Goal: Task Accomplishment & Management: Complete application form

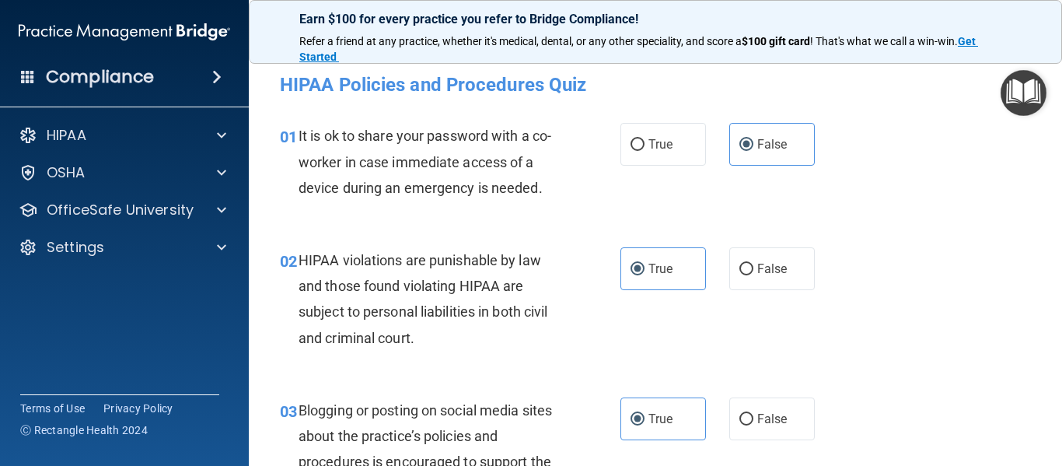
scroll to position [1669, 0]
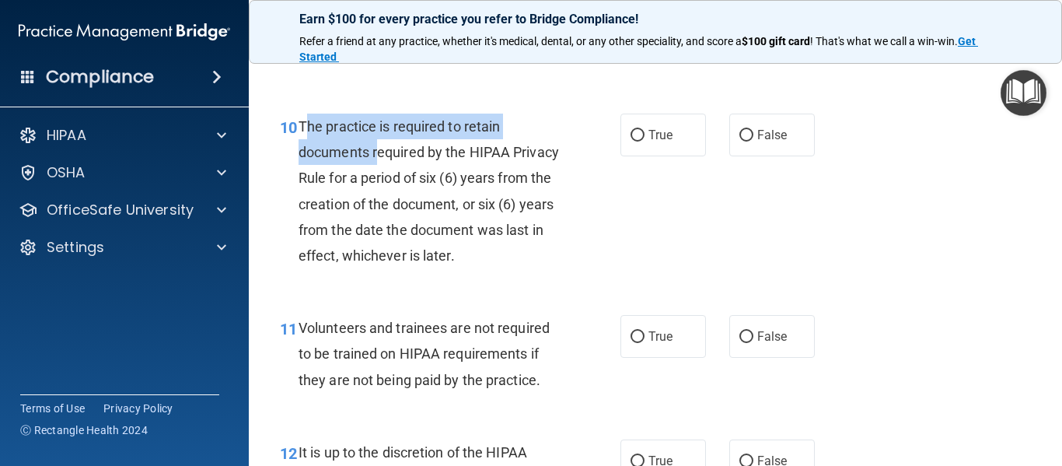
drag, startPoint x: 304, startPoint y: 147, endPoint x: 380, endPoint y: 181, distance: 83.5
click at [380, 181] on span "The practice is required to retain documents required by the HIPAA Privacy Rule…" at bounding box center [429, 190] width 260 height 145
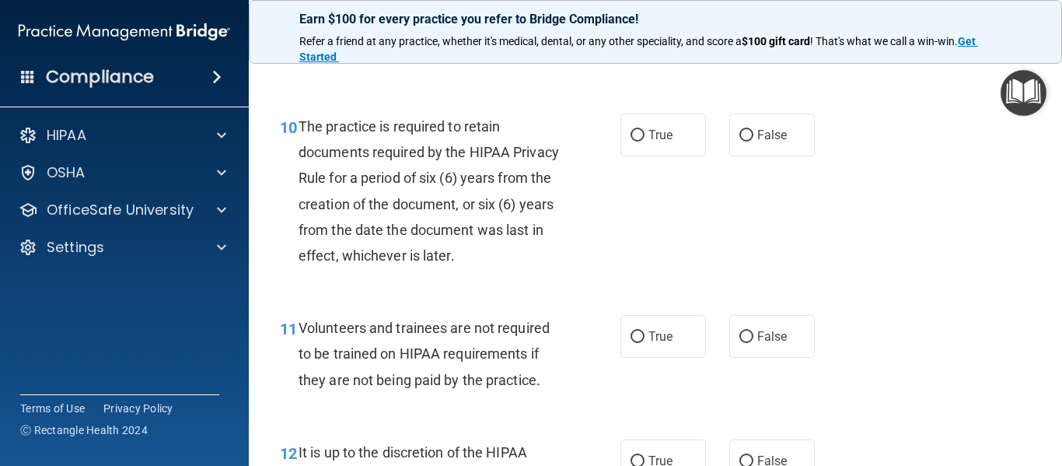
click at [568, 232] on div "10 The practice is required to retain documents required by the HIPAA Privacy R…" at bounding box center [450, 194] width 387 height 162
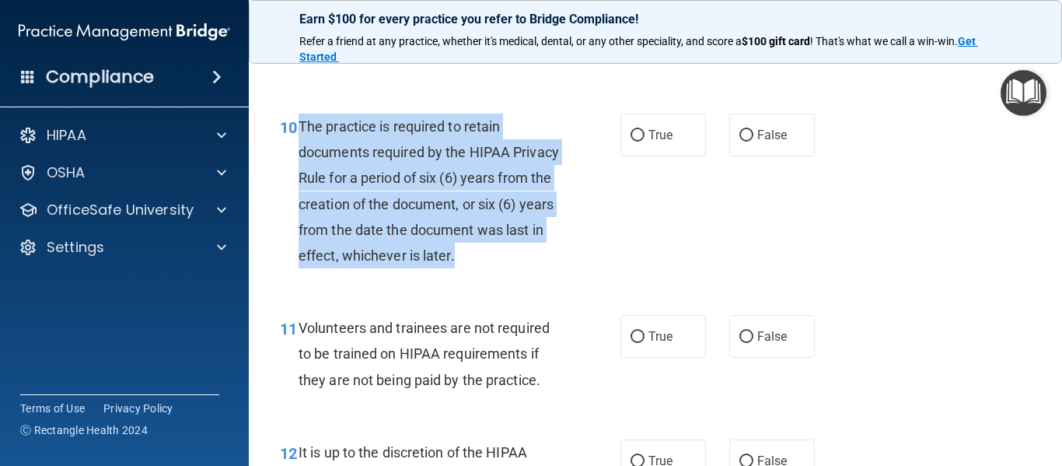
drag, startPoint x: 302, startPoint y: 150, endPoint x: 525, endPoint y: 297, distance: 267.1
click at [525, 276] on div "10 The practice is required to retain documents required by the HIPAA Privacy R…" at bounding box center [450, 194] width 387 height 162
click at [488, 243] on div "The practice is required to retain documents required by the HIPAA Privacy Rule…" at bounding box center [435, 190] width 273 height 155
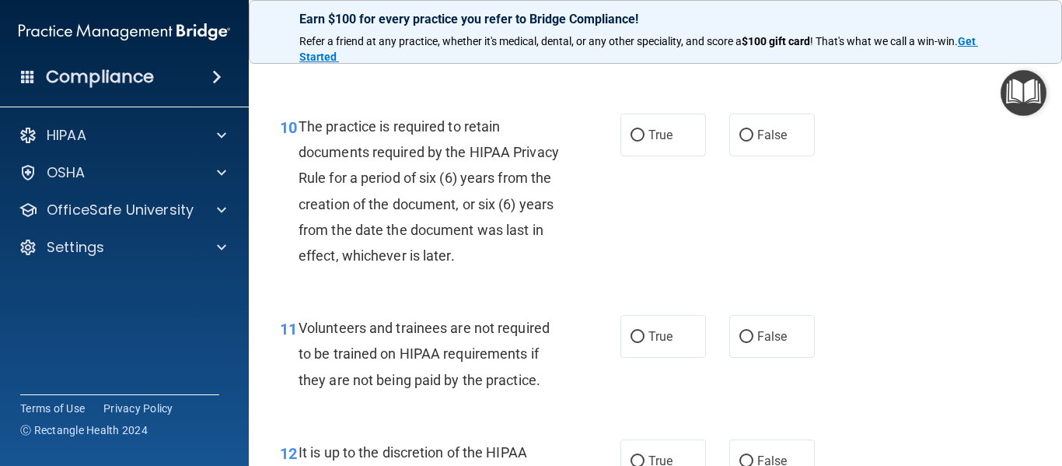
click at [488, 243] on div "The practice is required to retain documents required by the HIPAA Privacy Rule…" at bounding box center [435, 190] width 273 height 155
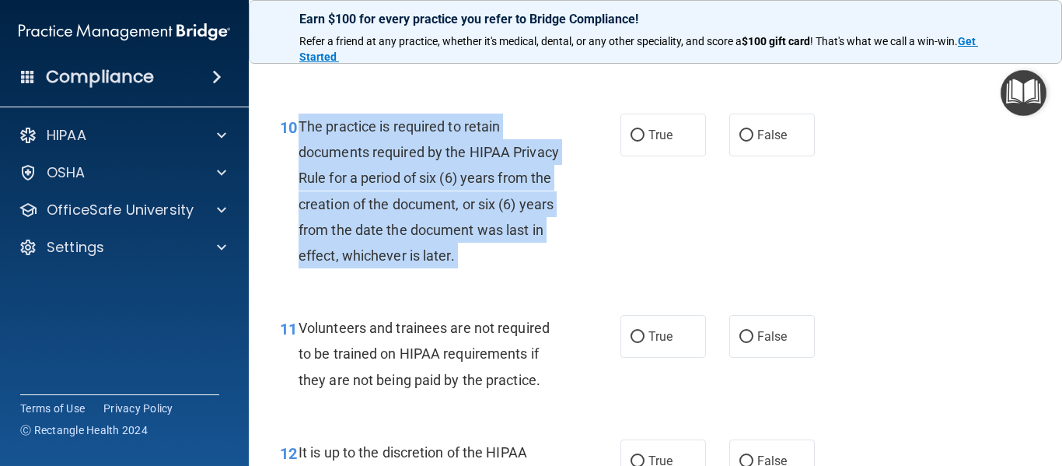
click at [488, 243] on div "The practice is required to retain documents required by the HIPAA Privacy Rule…" at bounding box center [435, 190] width 273 height 155
copy ng-form "The practice is required to retain documents required by the HIPAA Privacy Rule…"
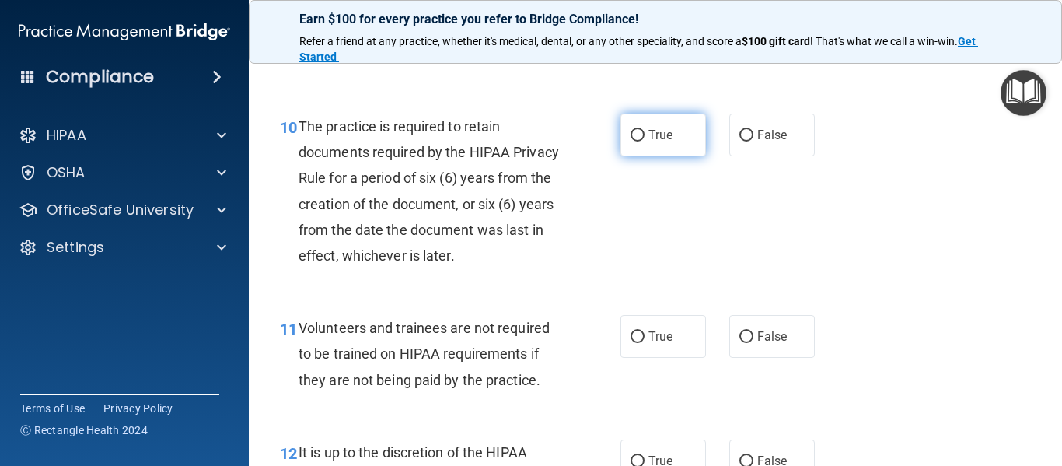
click at [653, 156] on label "True" at bounding box center [663, 134] width 86 height 43
click at [644, 141] on input "True" at bounding box center [637, 136] width 14 height 12
radio input "true"
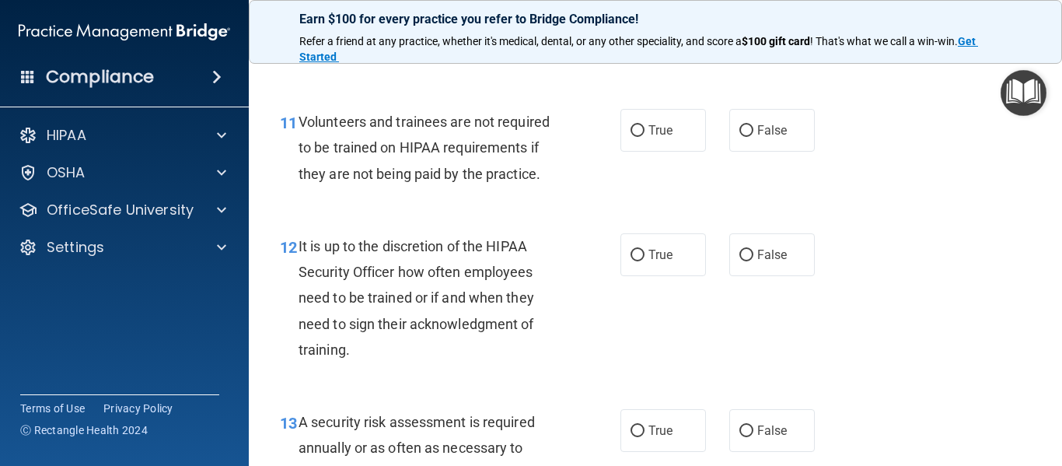
scroll to position [1895, 0]
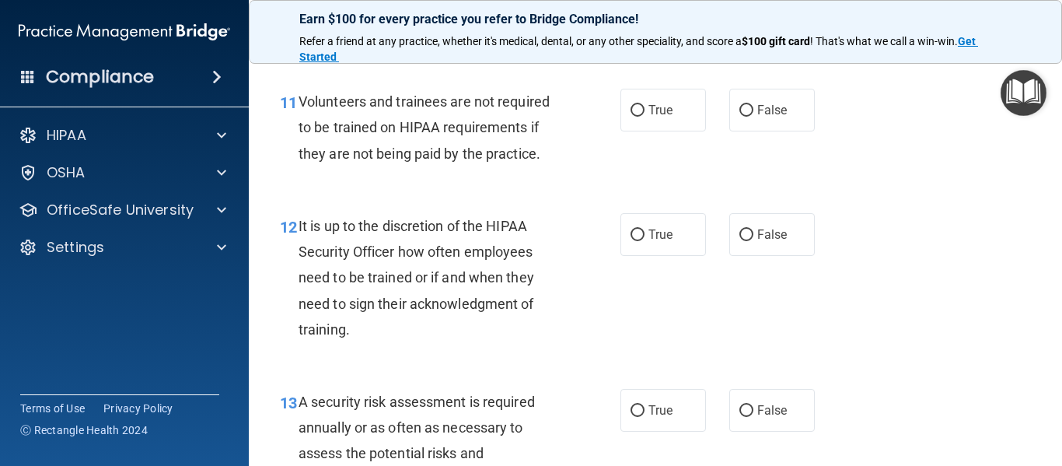
click at [400, 159] on span "Volunteers and trainees are not required to be trained on HIPAA requirements if…" at bounding box center [424, 127] width 251 height 68
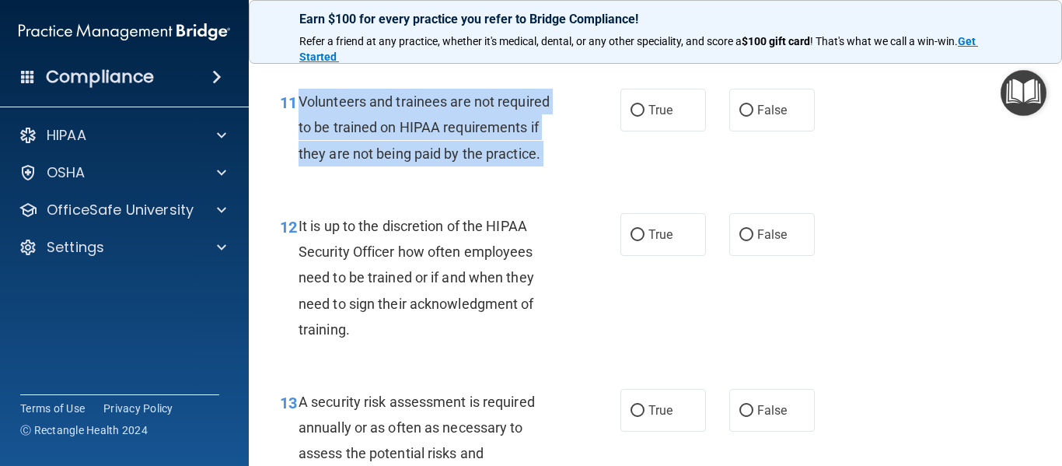
click at [400, 159] on span "Volunteers and trainees are not required to be trained on HIPAA requirements if…" at bounding box center [424, 127] width 251 height 68
copy ng-form "Volunteers and trainees are not required to be trained on HIPAA requirements if…"
click at [742, 117] on input "False" at bounding box center [746, 111] width 14 height 12
radio input "true"
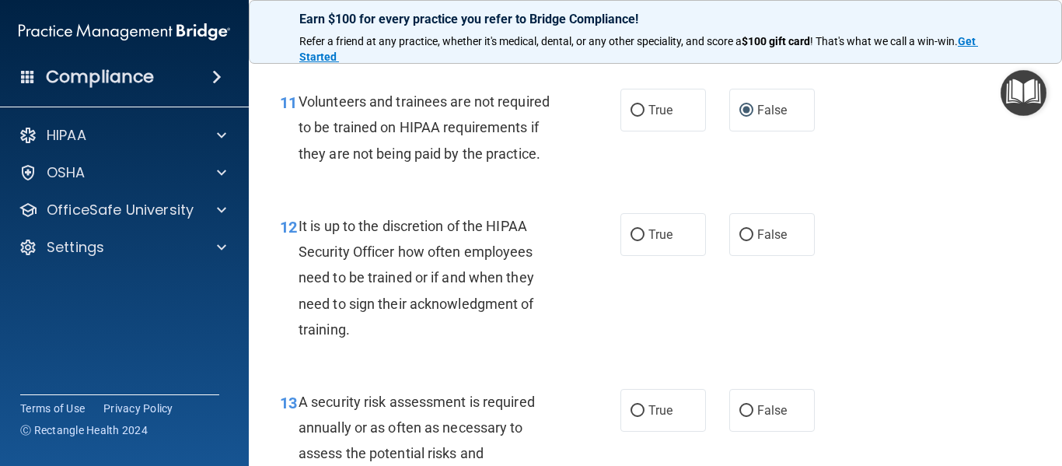
click at [371, 297] on span "It is up to the discretion of the HIPAA Security Officer how often employees ne…" at bounding box center [417, 278] width 236 height 120
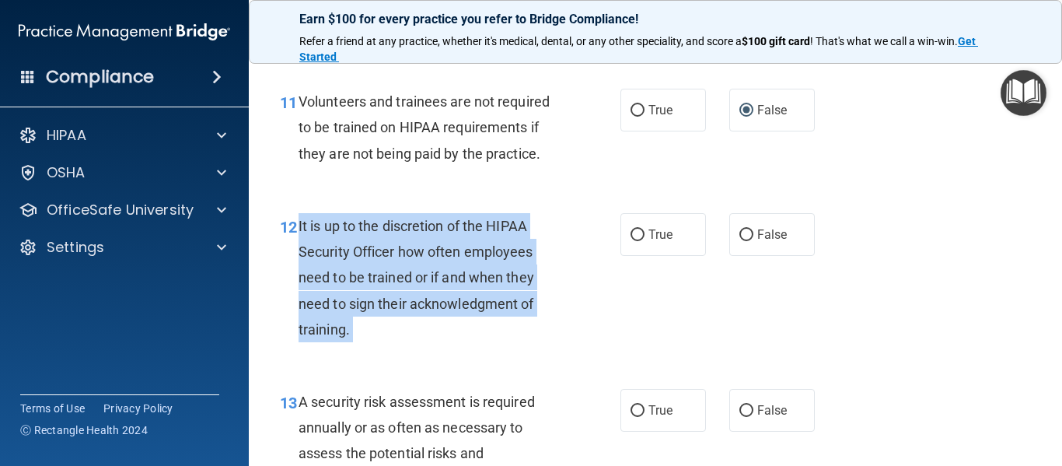
click at [371, 297] on span "It is up to the discretion of the HIPAA Security Officer how often employees ne…" at bounding box center [417, 278] width 236 height 120
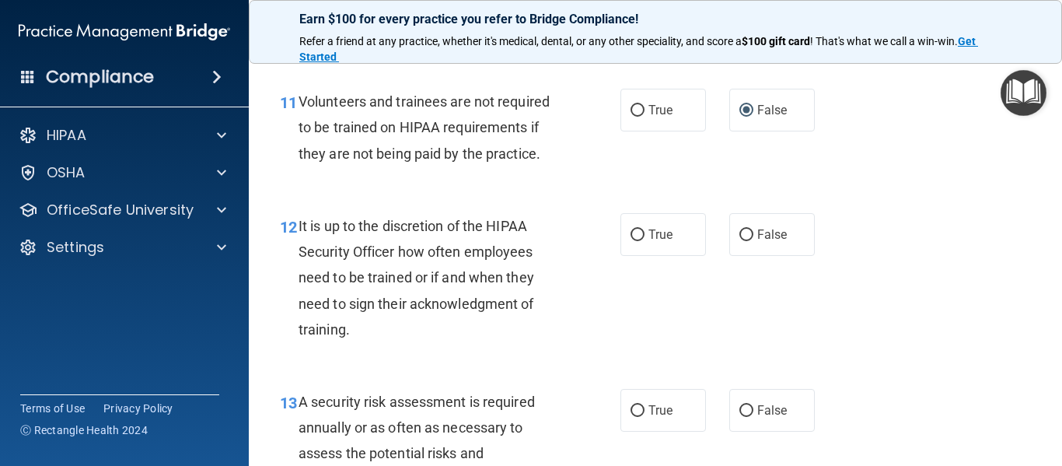
click at [371, 297] on span "It is up to the discretion of the HIPAA Security Officer how often employees ne…" at bounding box center [417, 278] width 236 height 120
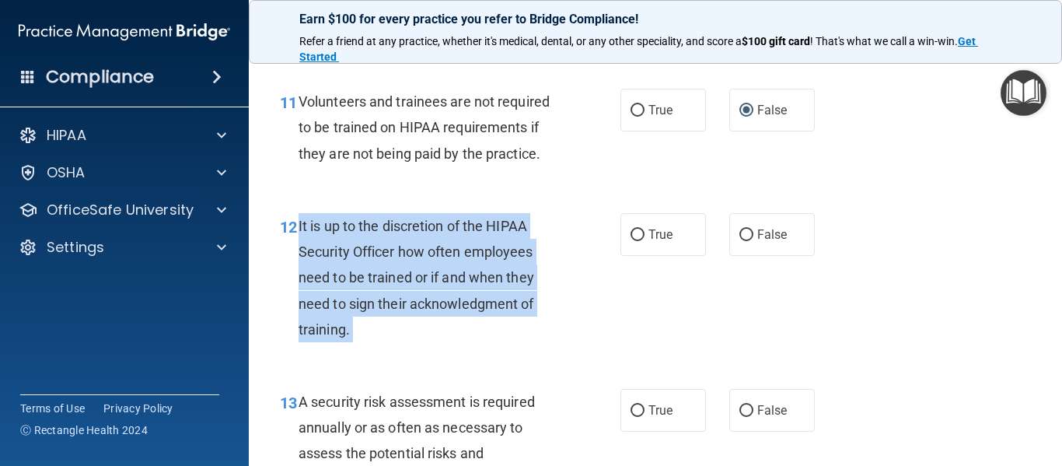
click at [371, 297] on span "It is up to the discretion of the HIPAA Security Officer how often employees ne…" at bounding box center [417, 278] width 236 height 120
copy ng-form "It is up to the discretion of the HIPAA Security Officer how often employees ne…"
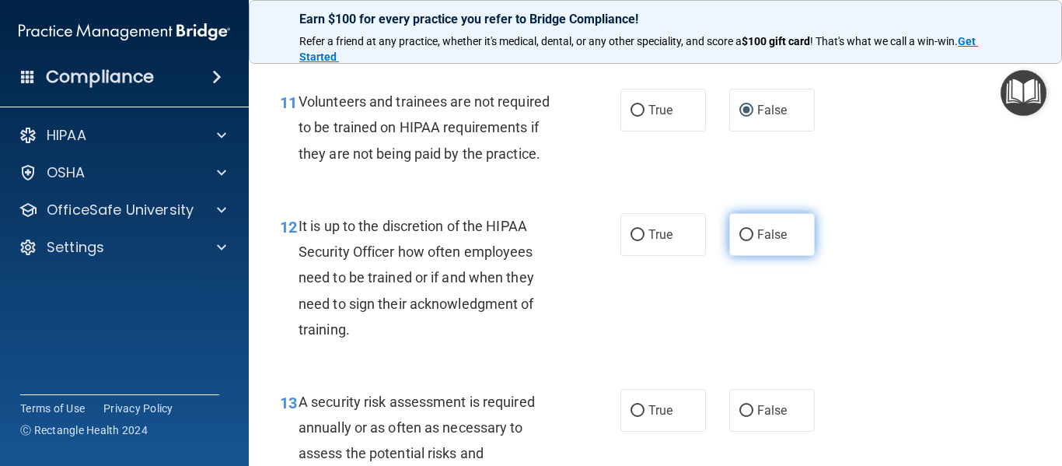
click at [764, 252] on label "False" at bounding box center [772, 234] width 86 height 43
click at [753, 241] on input "False" at bounding box center [746, 235] width 14 height 12
radio input "true"
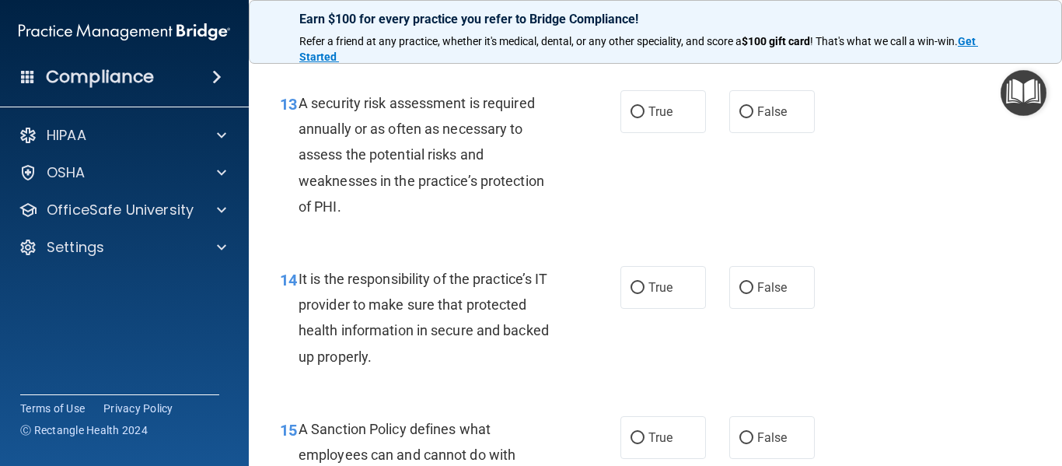
scroll to position [2215, 0]
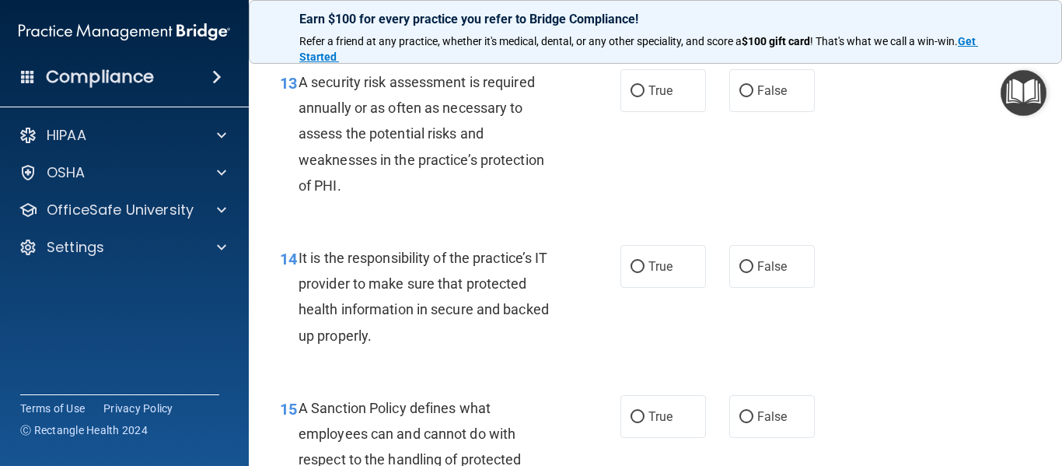
click at [456, 155] on span "A security risk assessment is required annually or as often as necessary to ass…" at bounding box center [422, 134] width 246 height 120
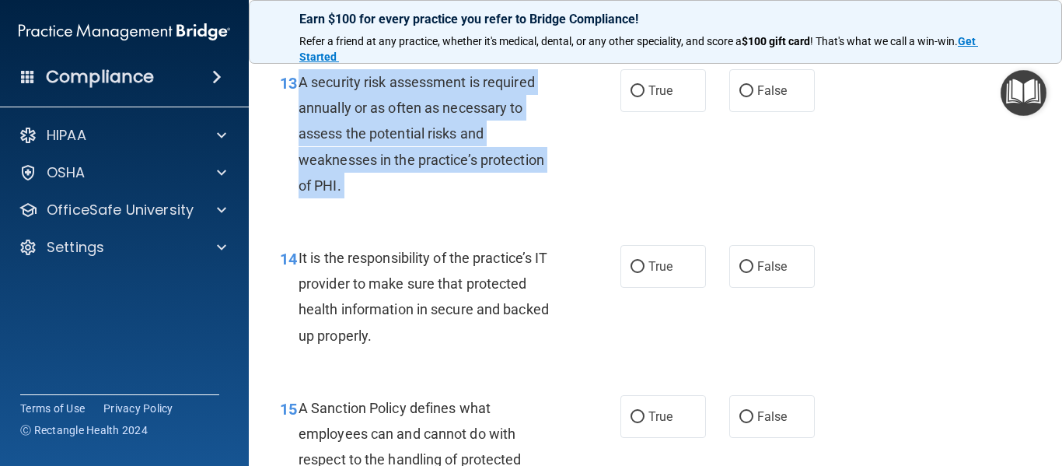
click at [456, 155] on span "A security risk assessment is required annually or as often as necessary to ass…" at bounding box center [422, 134] width 246 height 120
copy ng-form "A security risk assessment is required annually or as often as necessary to ass…"
click at [633, 97] on input "True" at bounding box center [637, 92] width 14 height 12
radio input "true"
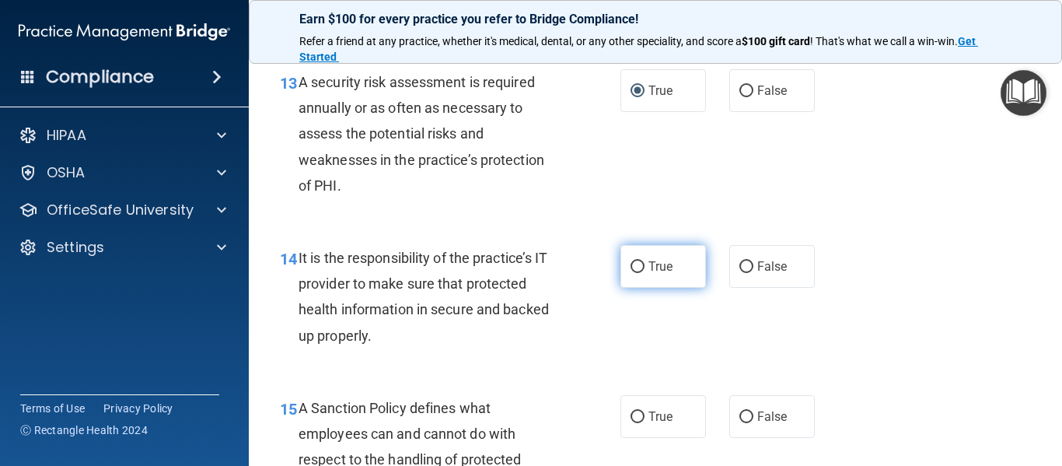
click at [674, 288] on label "True" at bounding box center [663, 266] width 86 height 43
click at [644, 273] on input "True" at bounding box center [637, 267] width 14 height 12
radio input "true"
click at [461, 301] on span "It is the responsibility of the practice’s IT provider to make sure that protec…" at bounding box center [424, 297] width 250 height 94
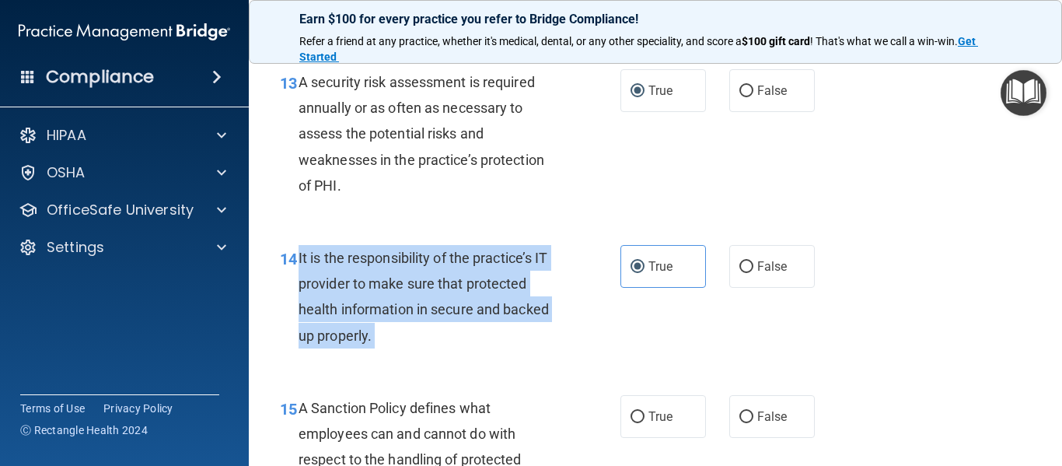
click at [461, 301] on span "It is the responsibility of the practice’s IT provider to make sure that protec…" at bounding box center [424, 297] width 250 height 94
copy ng-form "It is the responsibility of the practice’s IT provider to make sure that protec…"
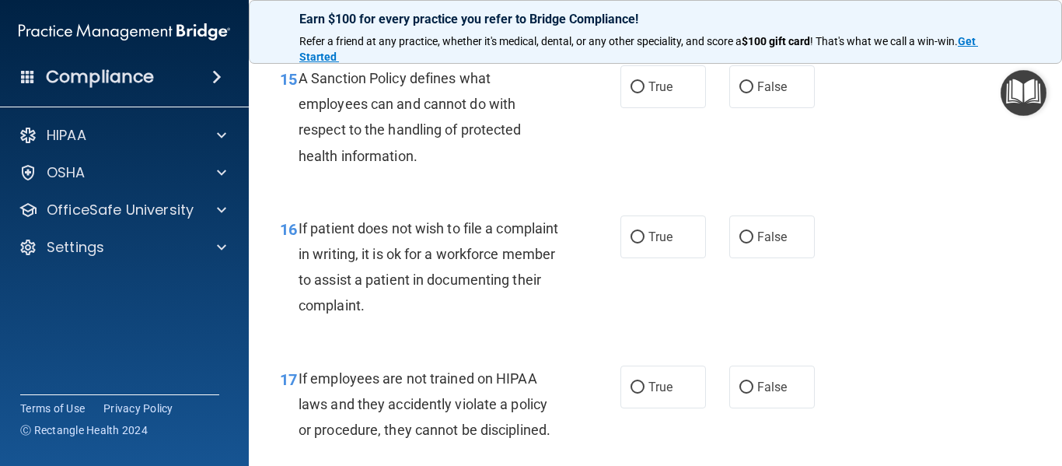
scroll to position [2534, 0]
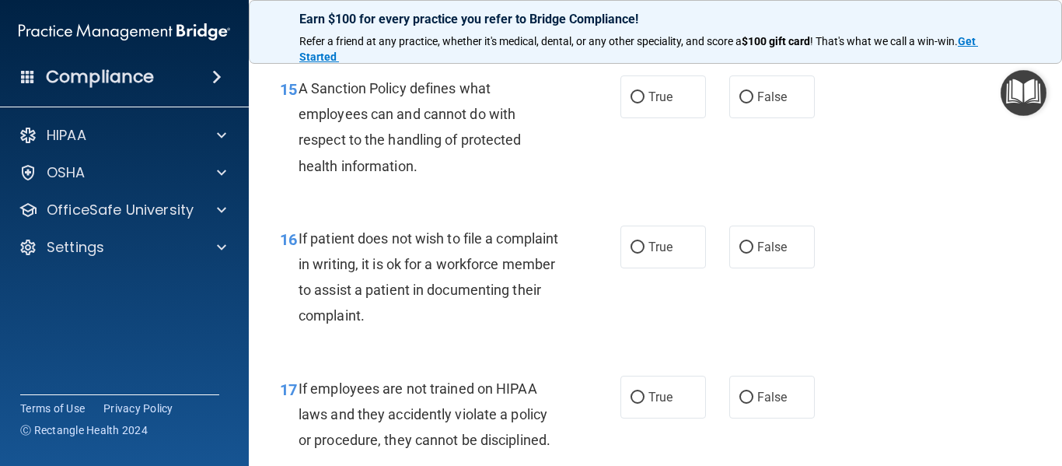
click at [389, 145] on span "A Sanction Policy defines what employees can and cannot do with respect to the …" at bounding box center [410, 127] width 223 height 94
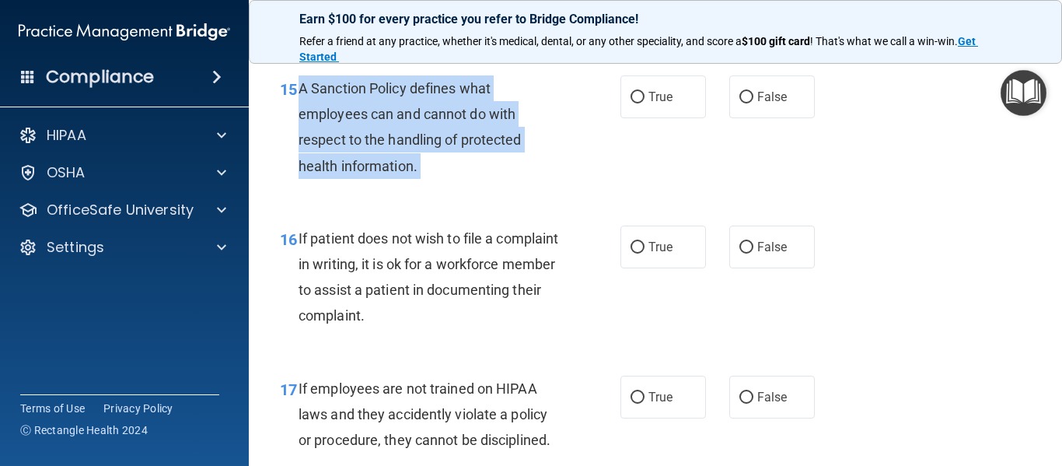
click at [389, 145] on span "A Sanction Policy defines what employees can and cannot do with respect to the …" at bounding box center [410, 127] width 223 height 94
copy ng-form "A Sanction Policy defines what employees can and cannot do with respect to the …"
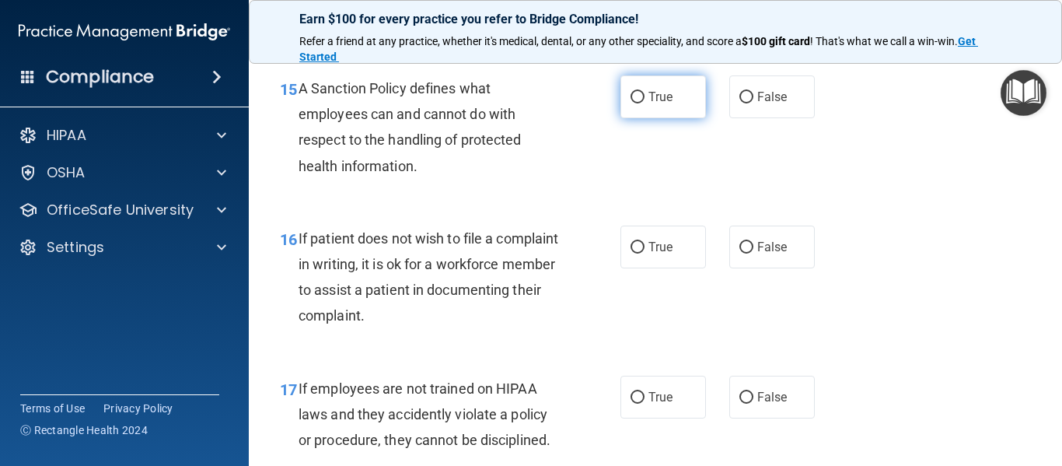
click at [651, 118] on label "True" at bounding box center [663, 96] width 86 height 43
click at [644, 103] on input "True" at bounding box center [637, 98] width 14 height 12
radio input "true"
click at [393, 276] on div "If patient does not wish to file a complaint in writing, it is ok for a workfor…" at bounding box center [435, 276] width 273 height 103
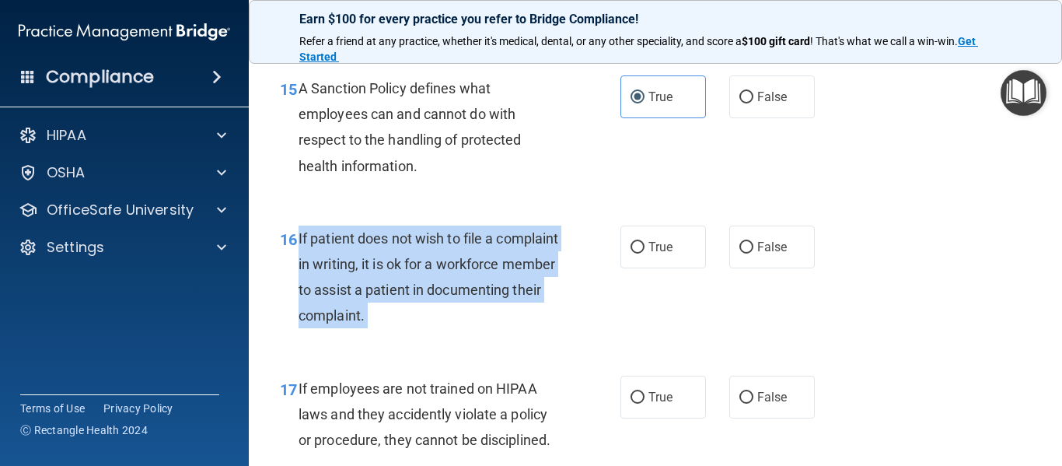
click at [393, 276] on div "If patient does not wish to file a complaint in writing, it is ok for a workfor…" at bounding box center [435, 276] width 273 height 103
copy ng-form "If patient does not wish to file a complaint in writing, it is ok for a workfor…"
click at [742, 253] on input "False" at bounding box center [746, 248] width 14 height 12
radio input "true"
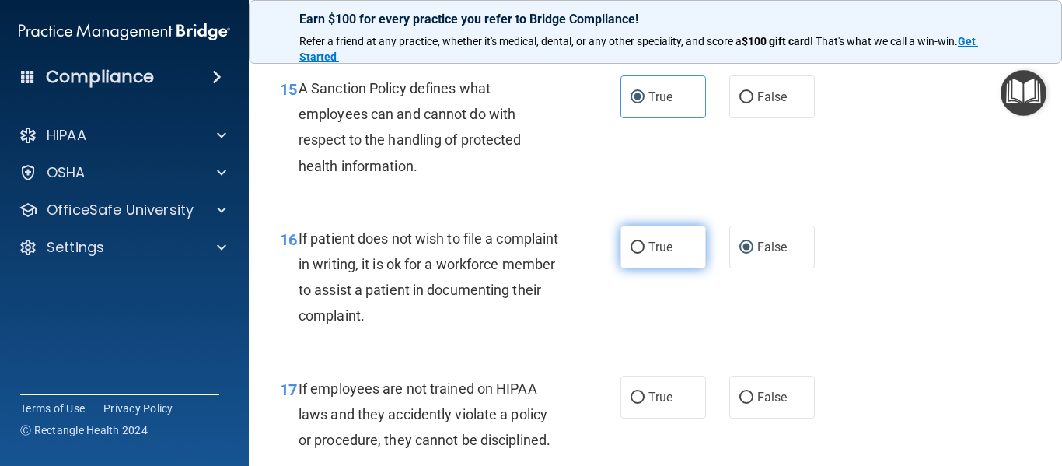
click at [641, 268] on label "True" at bounding box center [663, 246] width 86 height 43
click at [641, 253] on input "True" at bounding box center [637, 248] width 14 height 12
radio input "true"
radio input "false"
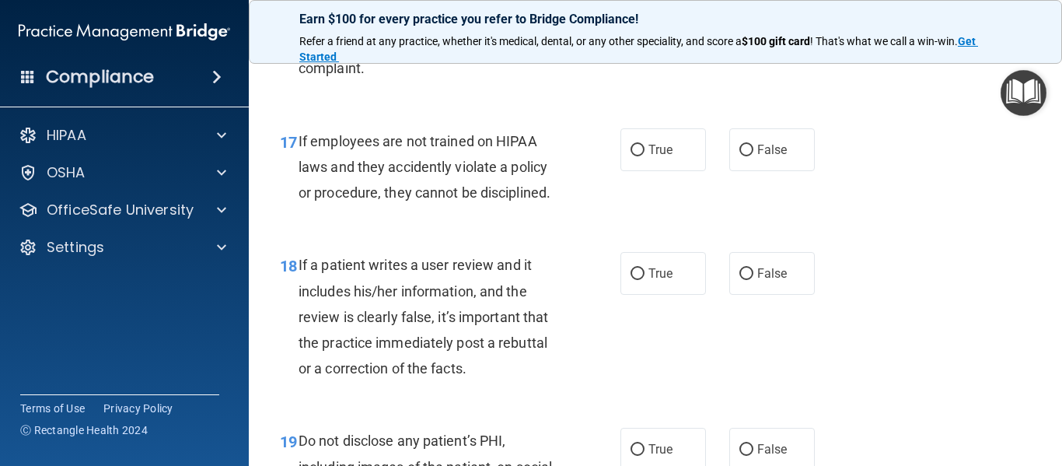
scroll to position [2792, 0]
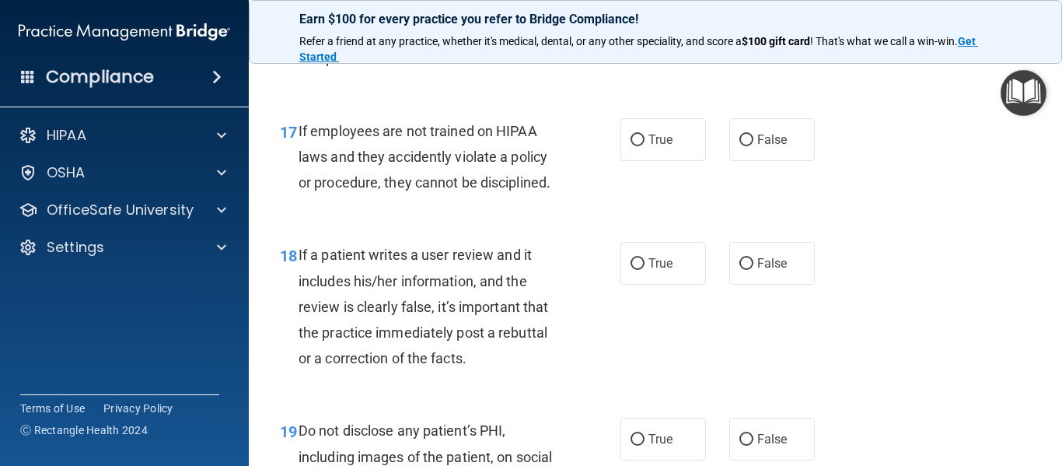
click at [527, 155] on span "If employees are not trained on HIPAA laws and they accidently violate a policy…" at bounding box center [425, 157] width 252 height 68
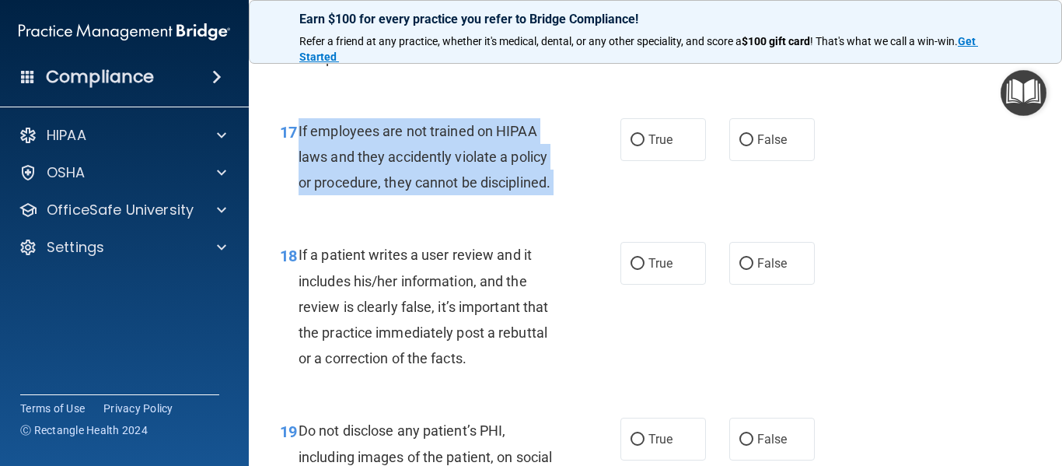
click at [527, 155] on span "If employees are not trained on HIPAA laws and they accidently violate a policy…" at bounding box center [425, 157] width 252 height 68
copy ng-form "If employees are not trained on HIPAA laws and they accidently violate a policy…"
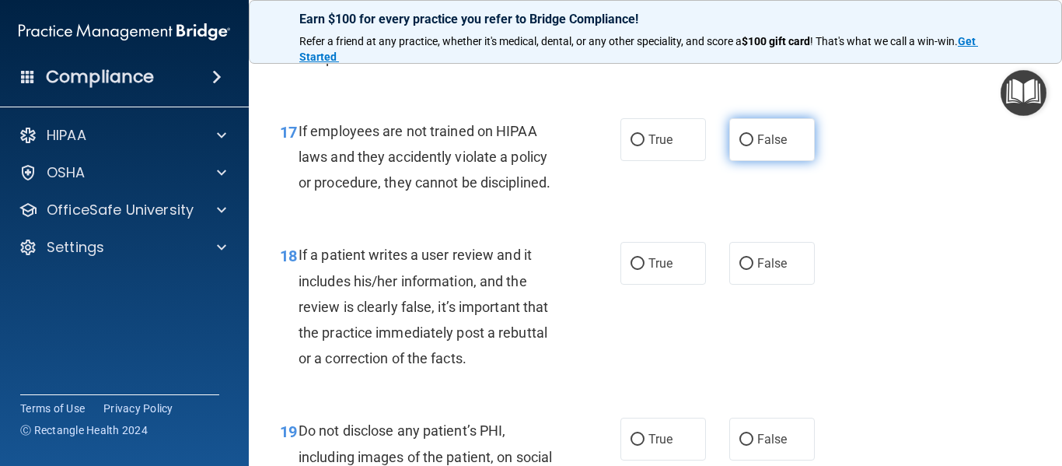
click at [748, 161] on label "False" at bounding box center [772, 139] width 86 height 43
click at [748, 146] on input "False" at bounding box center [746, 140] width 14 height 12
radio input "true"
click at [349, 340] on span "If a patient writes a user review and it includes his/her information, and the …" at bounding box center [424, 306] width 250 height 120
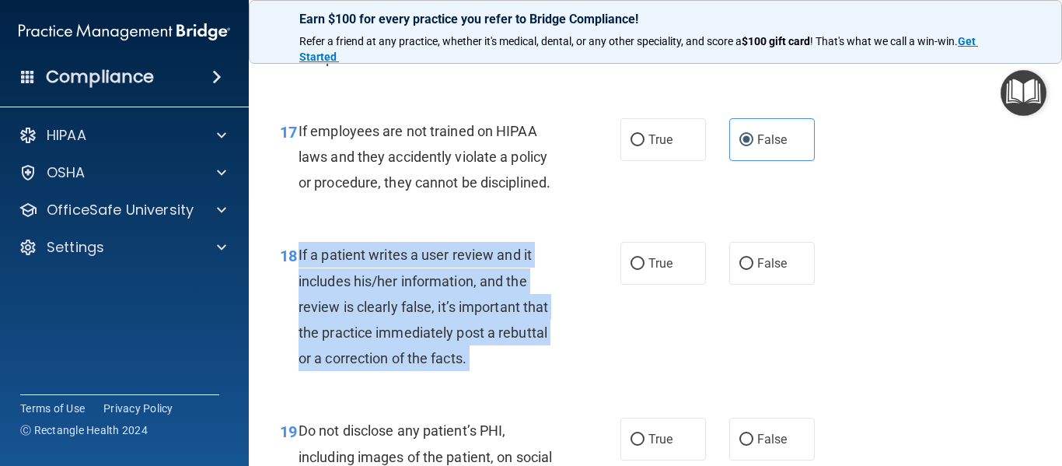
click at [349, 340] on span "If a patient writes a user review and it includes his/her information, and the …" at bounding box center [424, 306] width 250 height 120
copy ng-form "If a patient writes a user review and it includes his/her information, and the …"
click at [739, 270] on input "False" at bounding box center [746, 264] width 14 height 12
radio input "true"
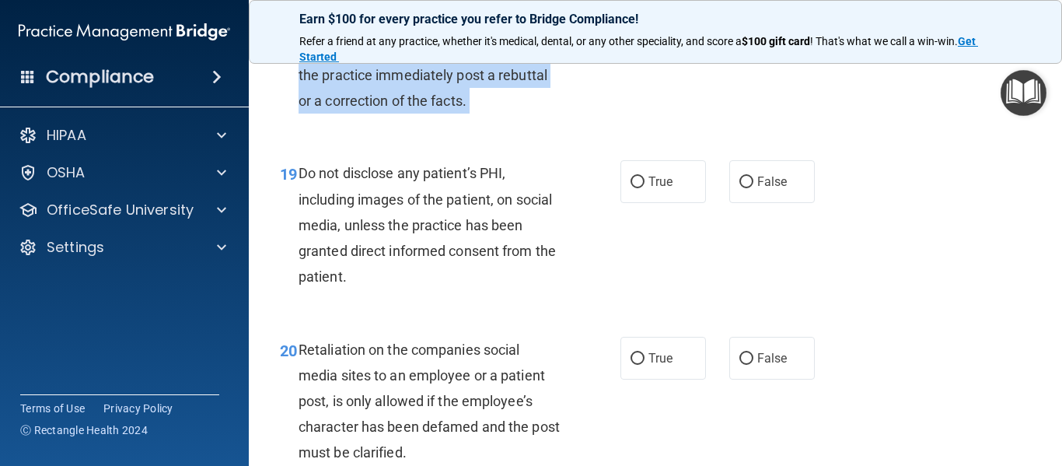
scroll to position [3059, 0]
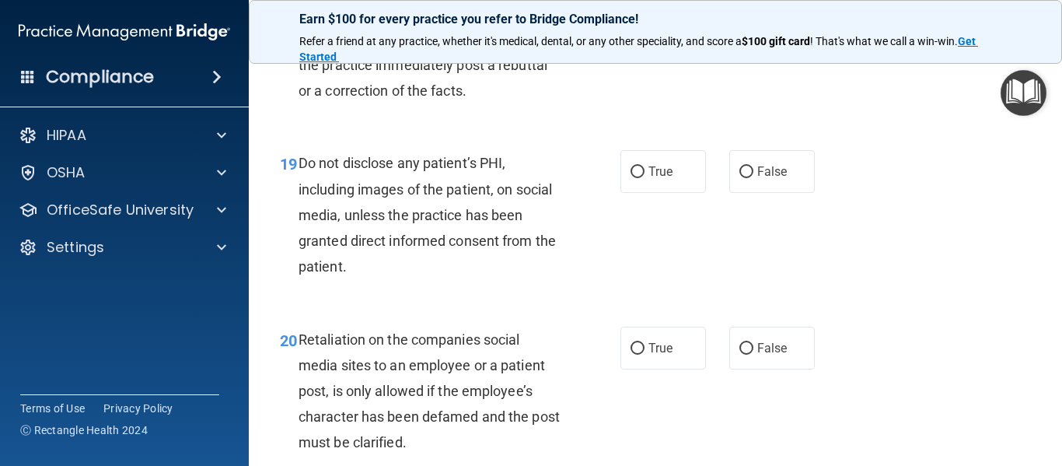
click at [358, 235] on span "Do not disclose any patient’s PHI, including images of the patient, on social m…" at bounding box center [427, 215] width 257 height 120
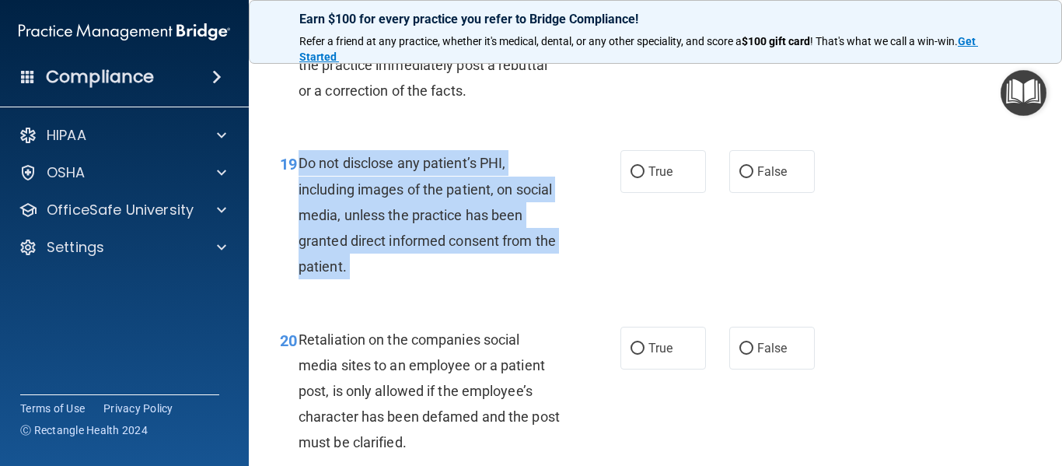
click at [358, 235] on span "Do not disclose any patient’s PHI, including images of the patient, on social m…" at bounding box center [427, 215] width 257 height 120
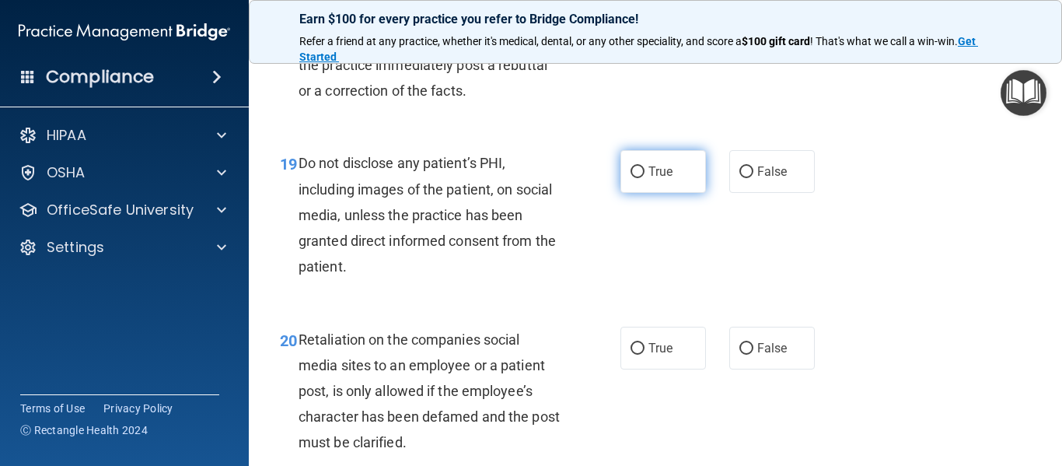
click at [641, 193] on label "True" at bounding box center [663, 171] width 86 height 43
click at [641, 178] on input "True" at bounding box center [637, 172] width 14 height 12
radio input "true"
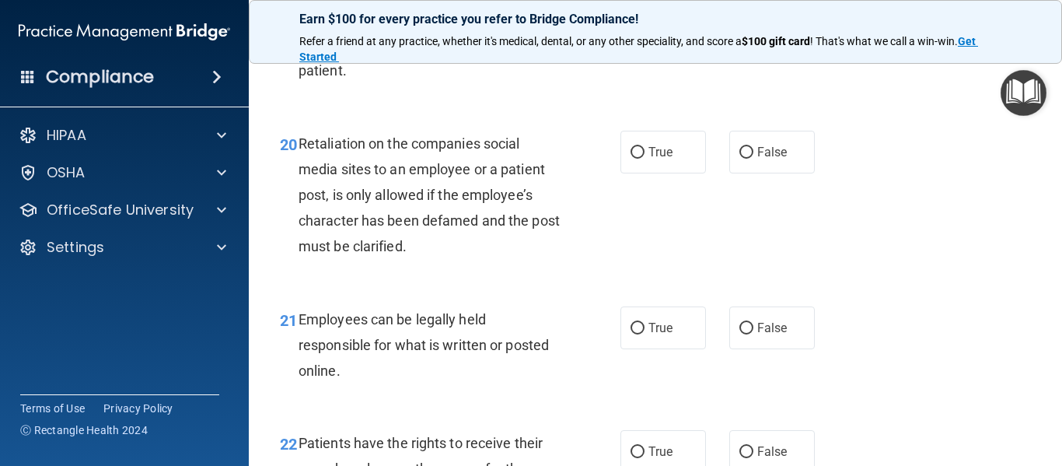
scroll to position [3296, 0]
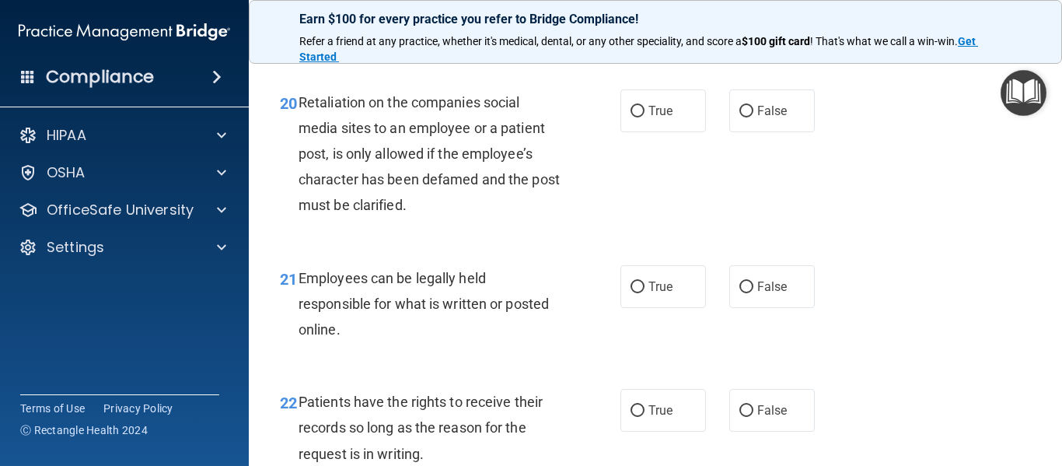
click at [424, 169] on div "Retaliation on the companies social media sites to an employee or a patient pos…" at bounding box center [435, 153] width 273 height 129
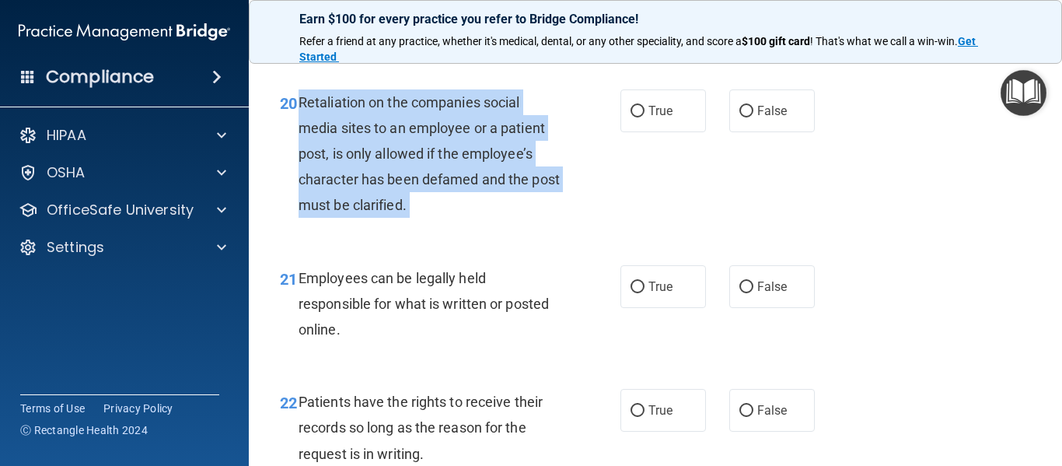
click at [424, 169] on div "Retaliation on the companies social media sites to an employee or a patient pos…" at bounding box center [435, 153] width 273 height 129
copy ng-form "Retaliation on the companies social media sites to an employee or a patient pos…"
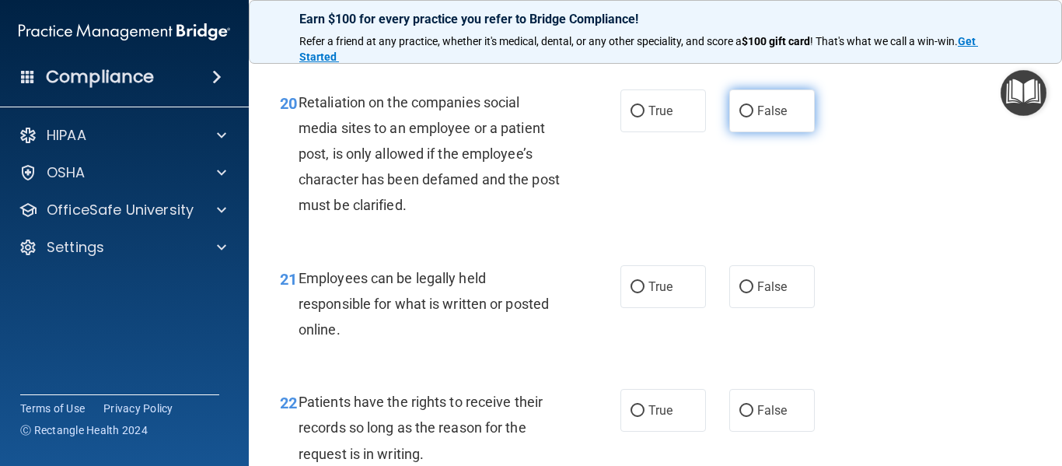
click at [738, 132] on label "False" at bounding box center [772, 110] width 86 height 43
click at [739, 117] on input "False" at bounding box center [746, 112] width 14 height 12
radio input "true"
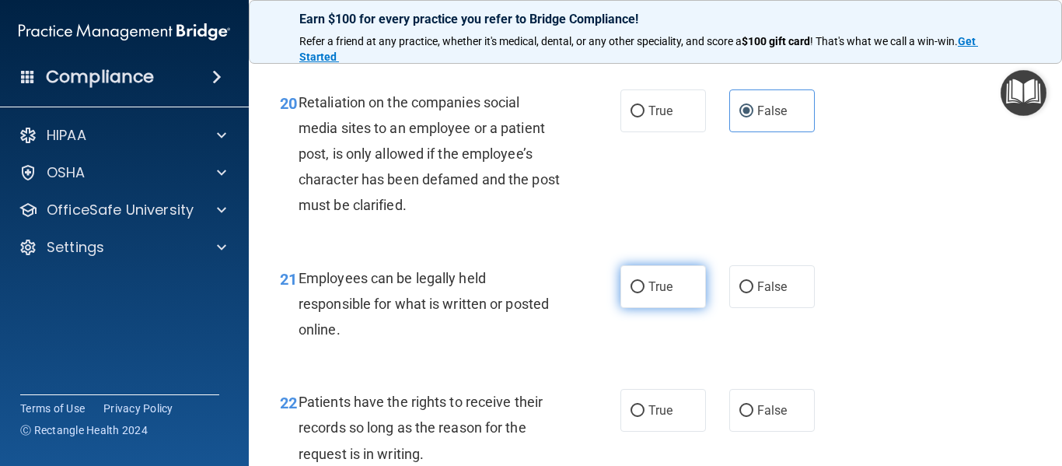
click at [648, 294] on span "True" at bounding box center [660, 286] width 24 height 15
click at [643, 293] on input "True" at bounding box center [637, 287] width 14 height 12
radio input "true"
click at [400, 300] on span "Employees can be legally held responsible for what is written or posted online." at bounding box center [424, 304] width 250 height 68
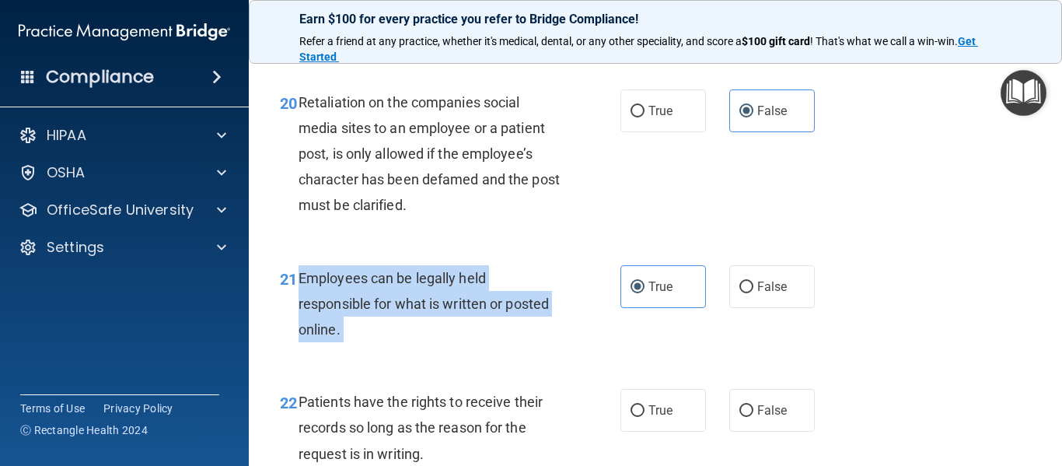
click at [400, 300] on span "Employees can be legally held responsible for what is written or posted online." at bounding box center [424, 304] width 250 height 68
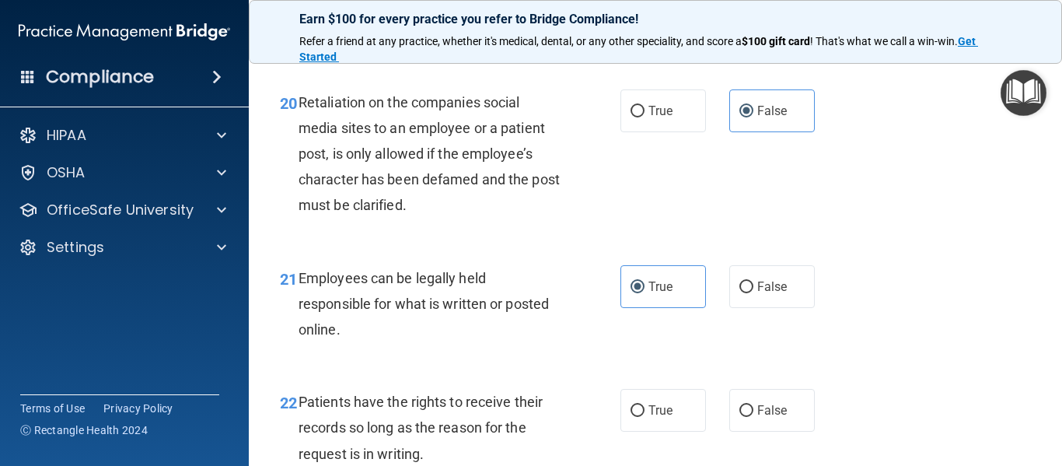
click at [889, 246] on div "20 Retaliation on the companies social media sites to an employee or a patient …" at bounding box center [655, 158] width 774 height 176
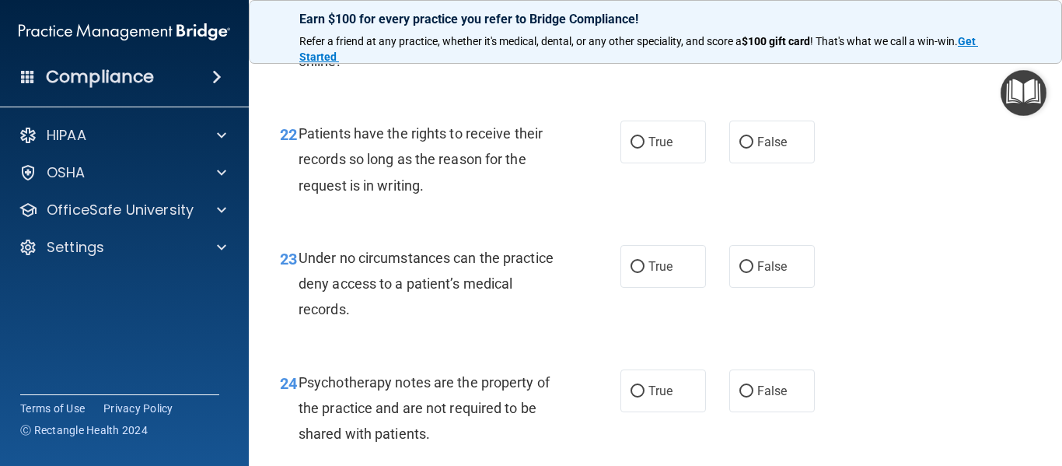
scroll to position [3584, 0]
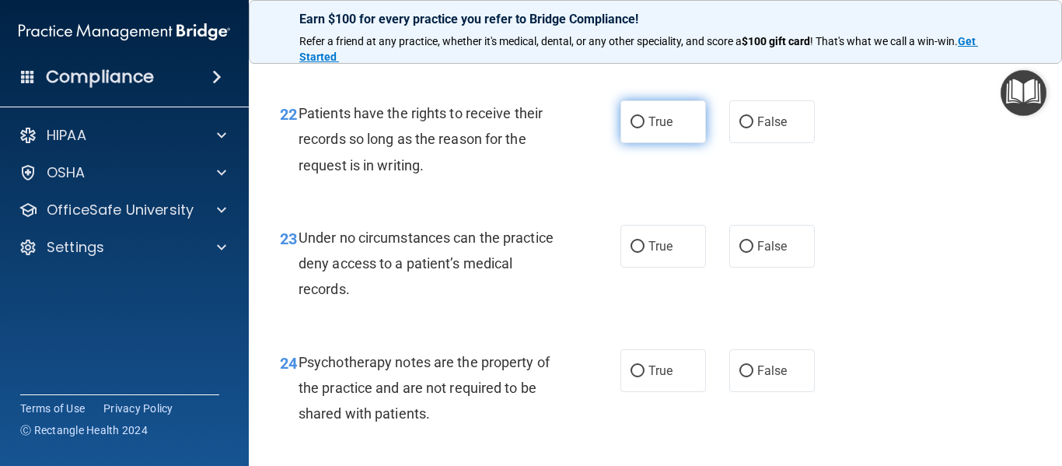
click at [633, 143] on label "True" at bounding box center [663, 121] width 86 height 43
click at [633, 128] on input "True" at bounding box center [637, 123] width 14 height 12
radio input "true"
click at [430, 262] on span "Under no circumstances can the practice deny access to a patient’s medical reco…" at bounding box center [426, 263] width 255 height 68
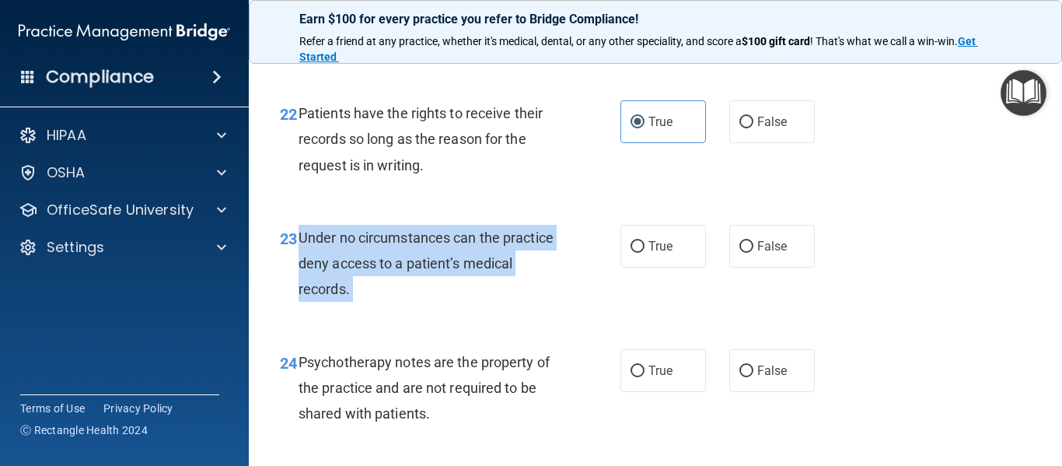
click at [430, 262] on span "Under no circumstances can the practice deny access to a patient’s medical reco…" at bounding box center [426, 263] width 255 height 68
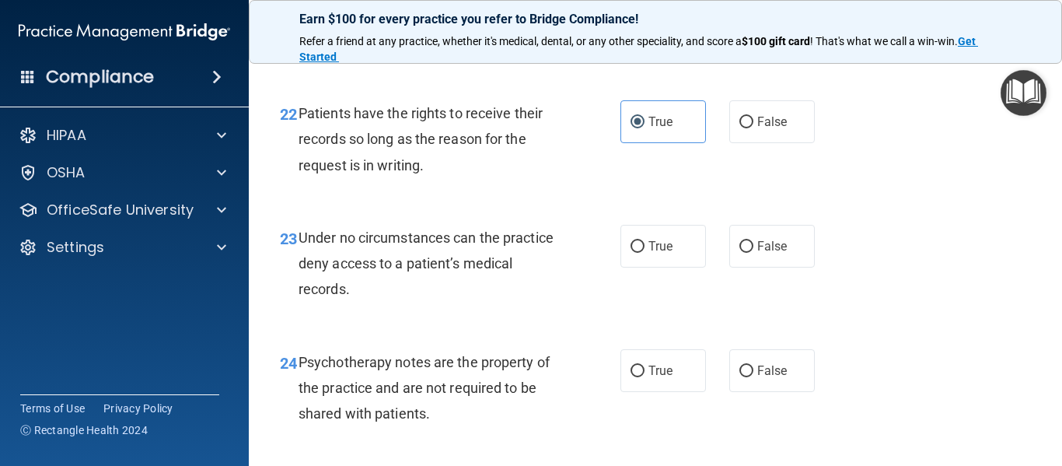
click at [718, 267] on div "True False" at bounding box center [722, 246] width 205 height 43
click at [735, 267] on label "False" at bounding box center [772, 246] width 86 height 43
click at [739, 253] on input "False" at bounding box center [746, 247] width 14 height 12
radio input "true"
click at [467, 410] on span "Psychotherapy notes are the property of the practice and are not required to be…" at bounding box center [424, 388] width 251 height 68
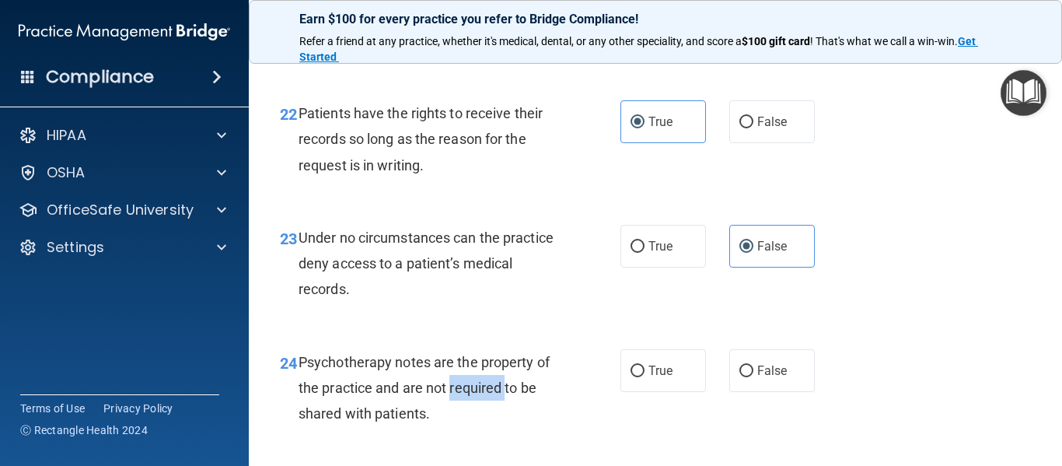
click at [467, 410] on span "Psychotherapy notes are the property of the practice and are not required to be…" at bounding box center [424, 388] width 251 height 68
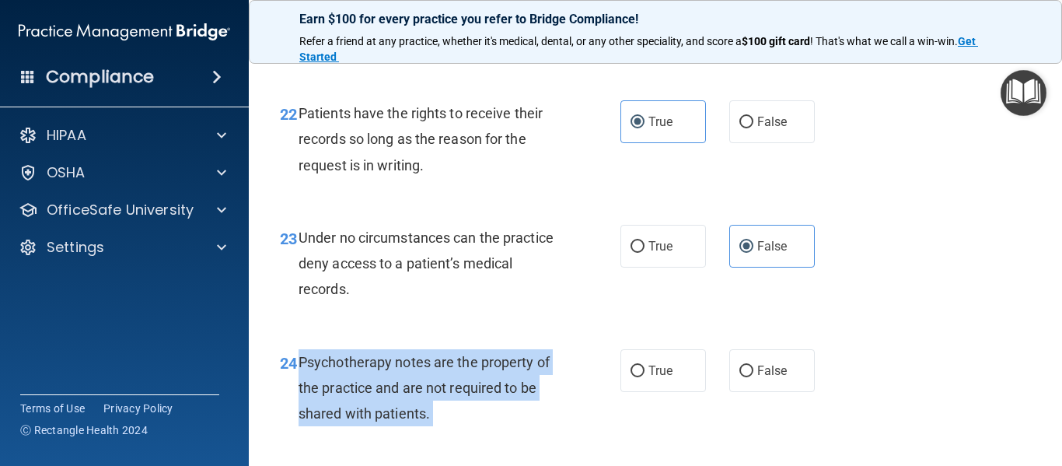
click at [467, 410] on span "Psychotherapy notes are the property of the practice and are not required to be…" at bounding box center [424, 388] width 251 height 68
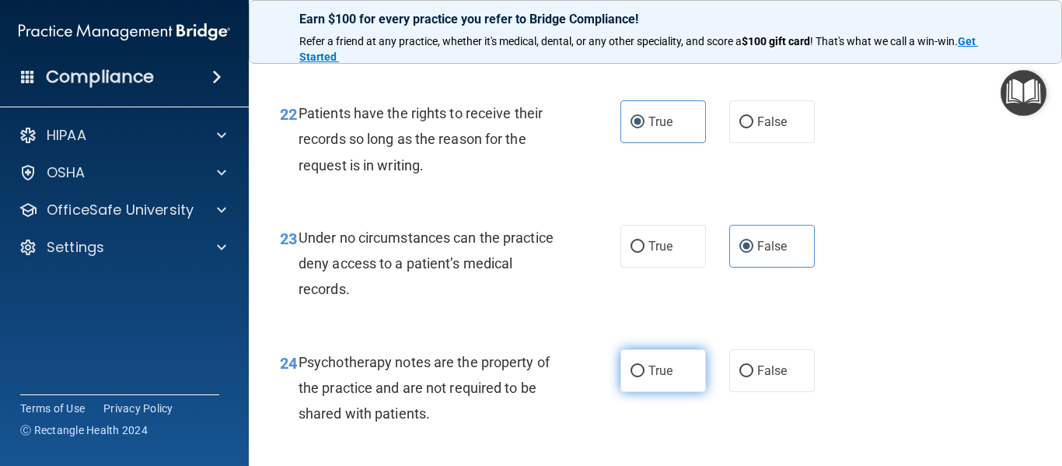
click at [665, 386] on label "True" at bounding box center [663, 370] width 86 height 43
click at [644, 377] on input "True" at bounding box center [637, 371] width 14 height 12
radio input "true"
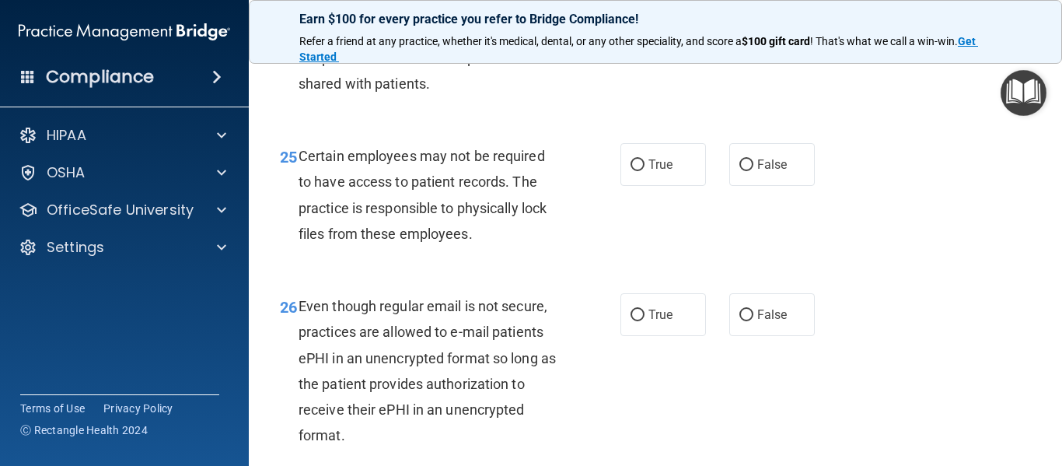
scroll to position [3924, 0]
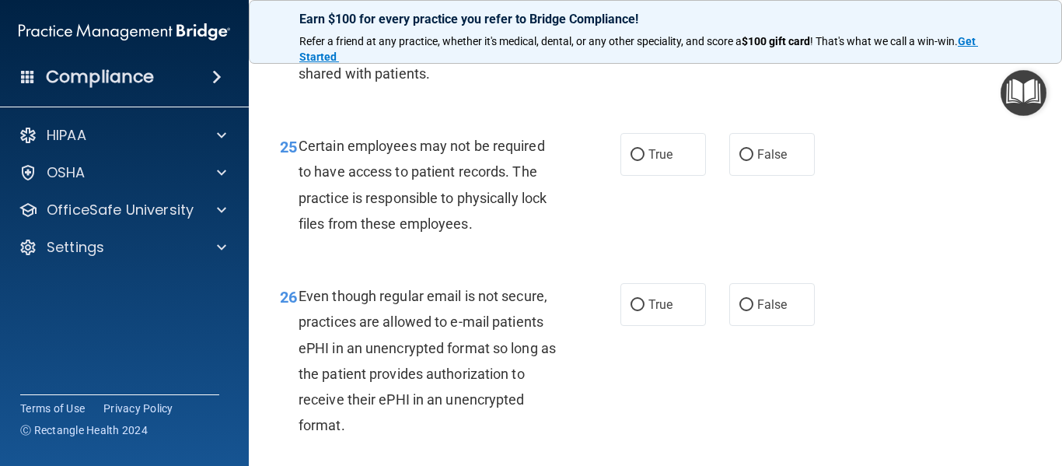
click at [434, 181] on div "Certain employees may not be required to have access to patient records. The pr…" at bounding box center [435, 184] width 273 height 103
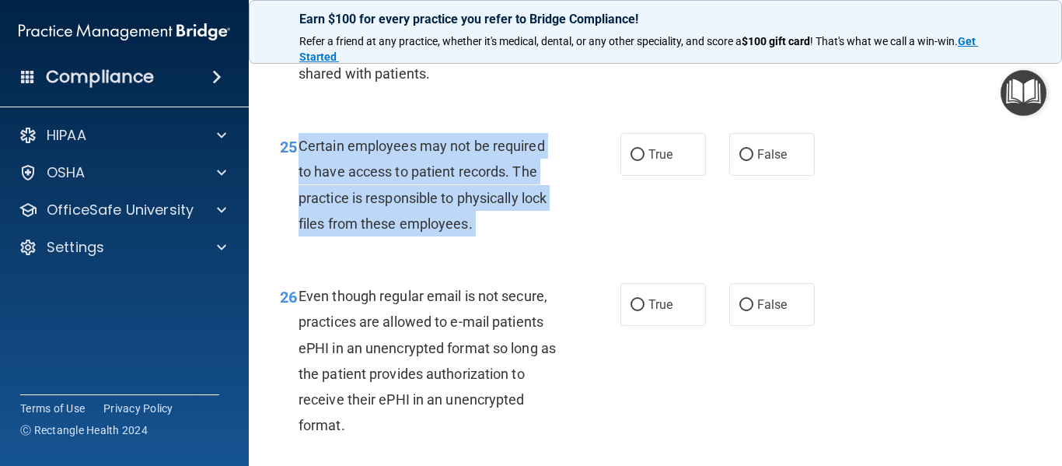
click at [434, 181] on div "Certain employees may not be required to have access to patient records. The pr…" at bounding box center [435, 184] width 273 height 103
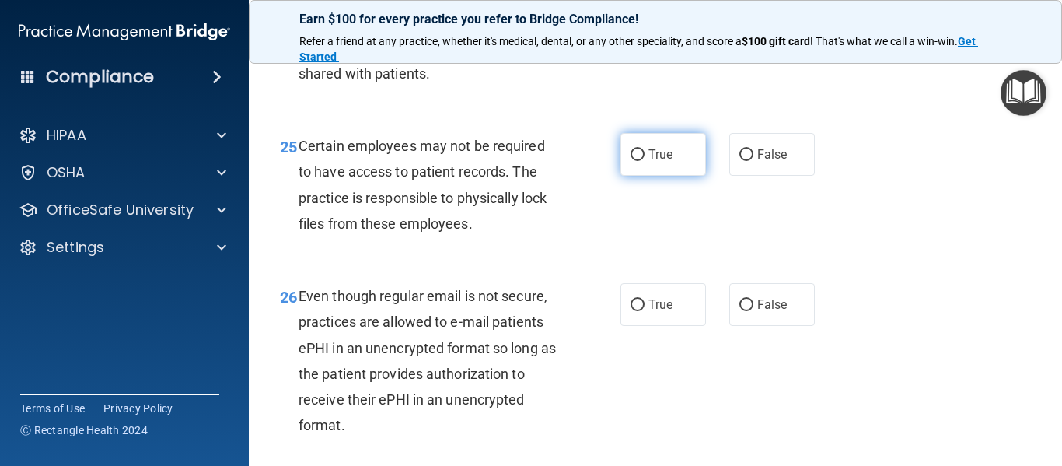
click at [641, 176] on label "True" at bounding box center [663, 154] width 86 height 43
click at [641, 161] on input "True" at bounding box center [637, 155] width 14 height 12
radio input "true"
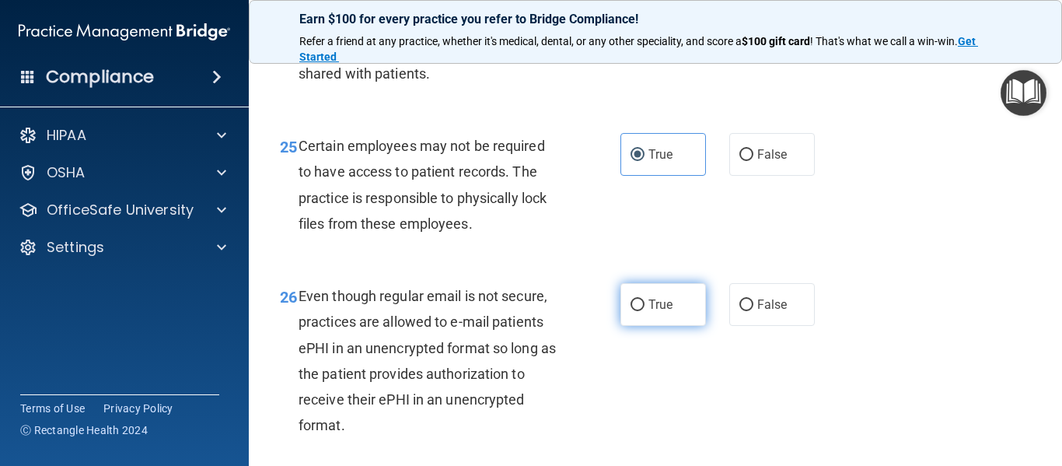
click at [656, 326] on label "True" at bounding box center [663, 304] width 86 height 43
click at [644, 311] on input "True" at bounding box center [637, 305] width 14 height 12
radio input "true"
click at [512, 349] on span "Even though regular email is not secure, practices are allowed to e-mail patien…" at bounding box center [427, 360] width 257 height 145
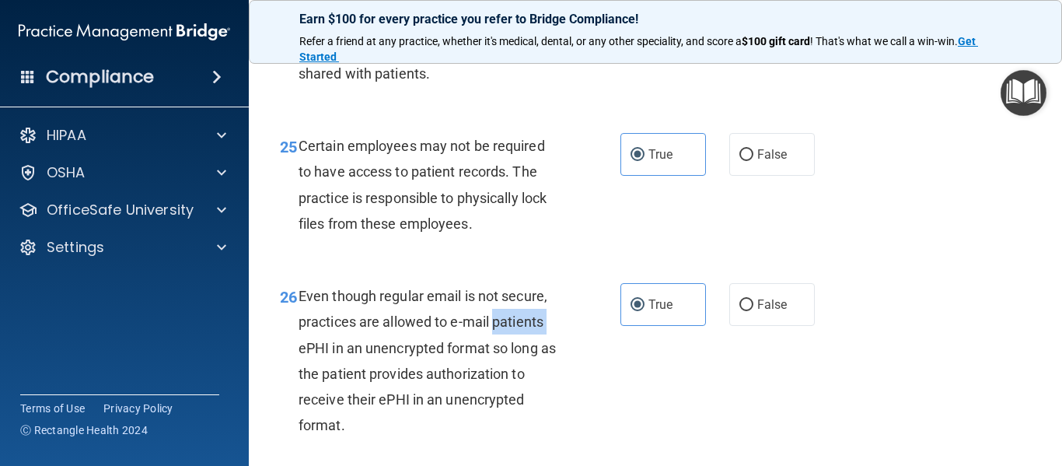
click at [512, 349] on span "Even though regular email is not secure, practices are allowed to e-mail patien…" at bounding box center [427, 360] width 257 height 145
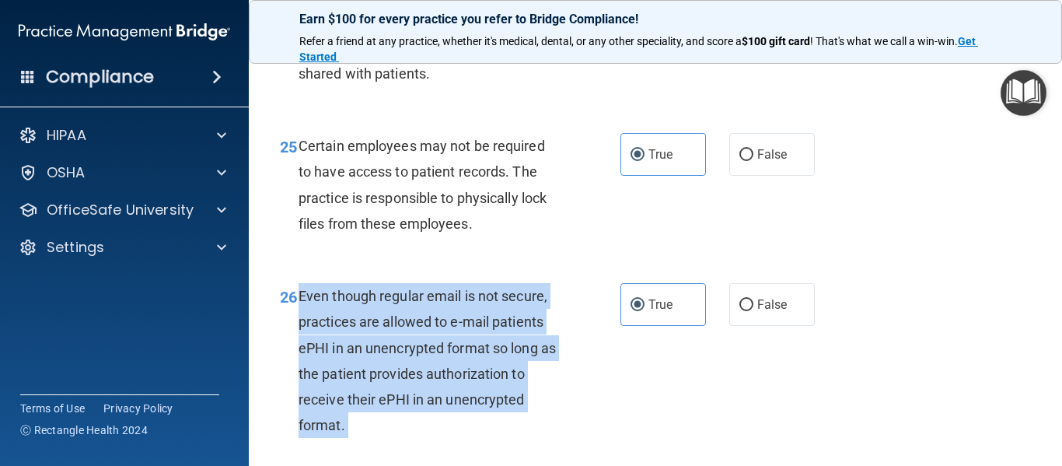
click at [512, 349] on span "Even though regular email is not secure, practices are allowed to e-mail patien…" at bounding box center [427, 360] width 257 height 145
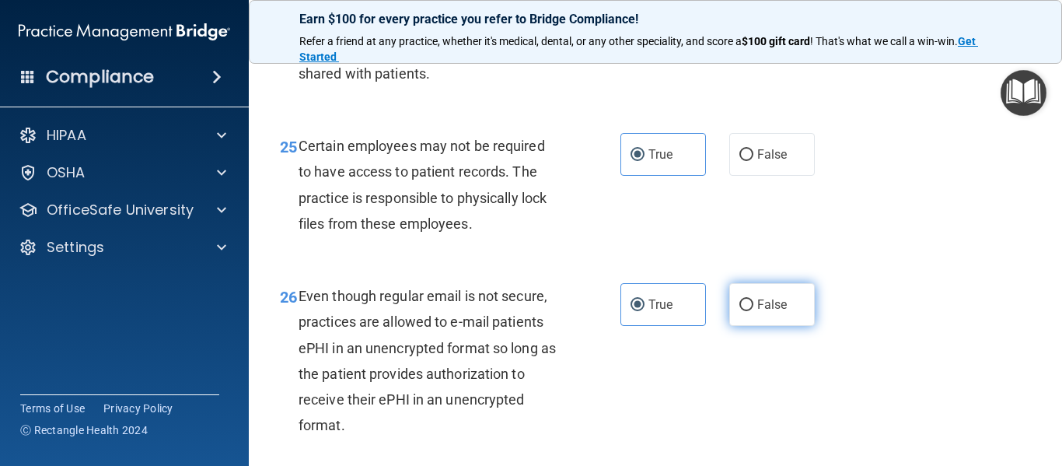
click at [754, 320] on label "False" at bounding box center [772, 304] width 86 height 43
click at [753, 311] on input "False" at bounding box center [746, 305] width 14 height 12
radio input "true"
radio input "false"
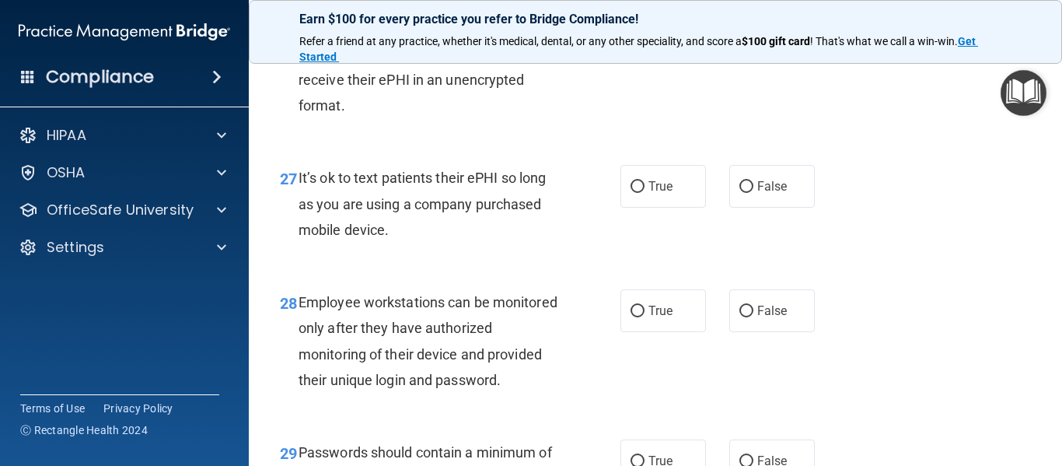
scroll to position [4254, 0]
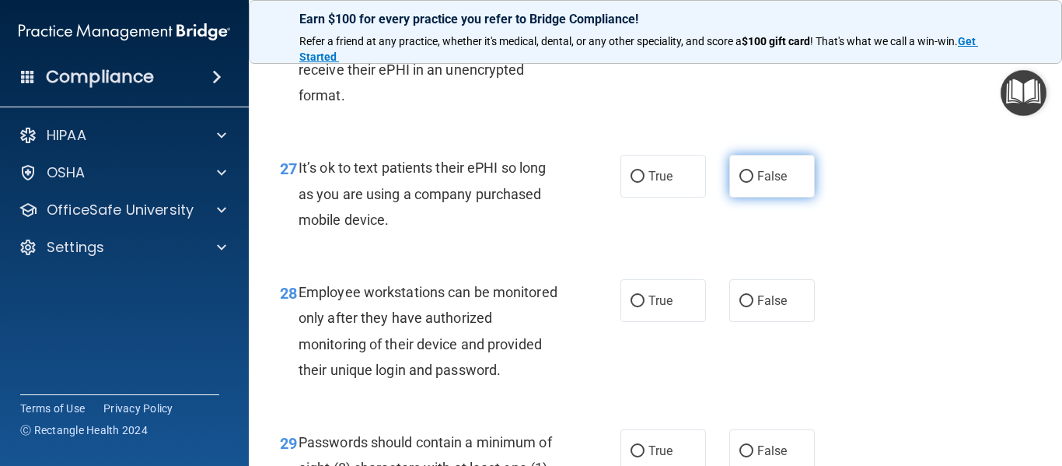
click at [802, 197] on label "False" at bounding box center [772, 176] width 86 height 43
click at [753, 183] on input "False" at bounding box center [746, 177] width 14 height 12
radio input "true"
click at [524, 227] on span "It’s ok to text patients their ePHI so long as you are using a company purchase…" at bounding box center [422, 193] width 247 height 68
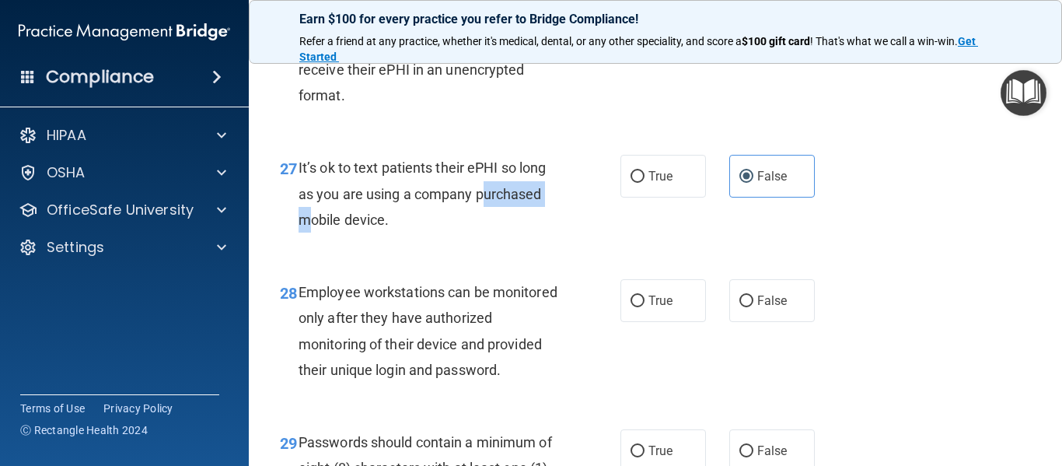
click at [524, 227] on span "It’s ok to text patients their ePHI so long as you are using a company purchase…" at bounding box center [422, 193] width 247 height 68
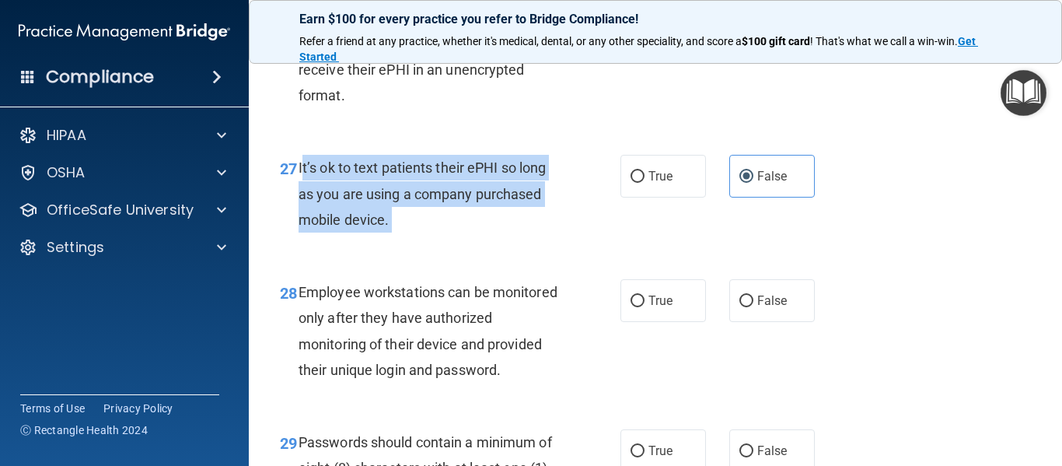
click at [524, 227] on span "It’s ok to text patients their ePHI so long as you are using a company purchase…" at bounding box center [422, 193] width 247 height 68
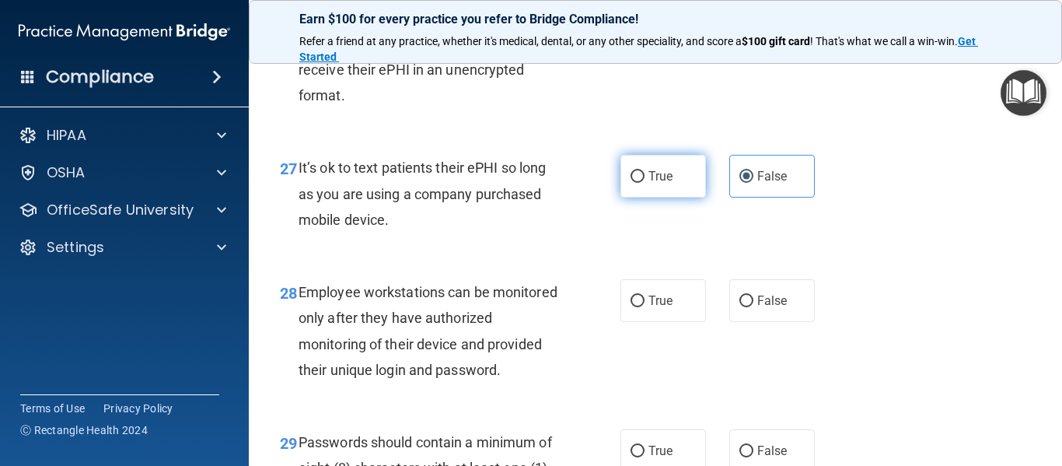
click at [647, 197] on label "True" at bounding box center [663, 176] width 86 height 43
click at [644, 183] on input "True" at bounding box center [637, 177] width 14 height 12
radio input "true"
radio input "false"
click at [378, 375] on span "Employee workstations can be monitored only after they have authorized monitori…" at bounding box center [428, 331] width 259 height 94
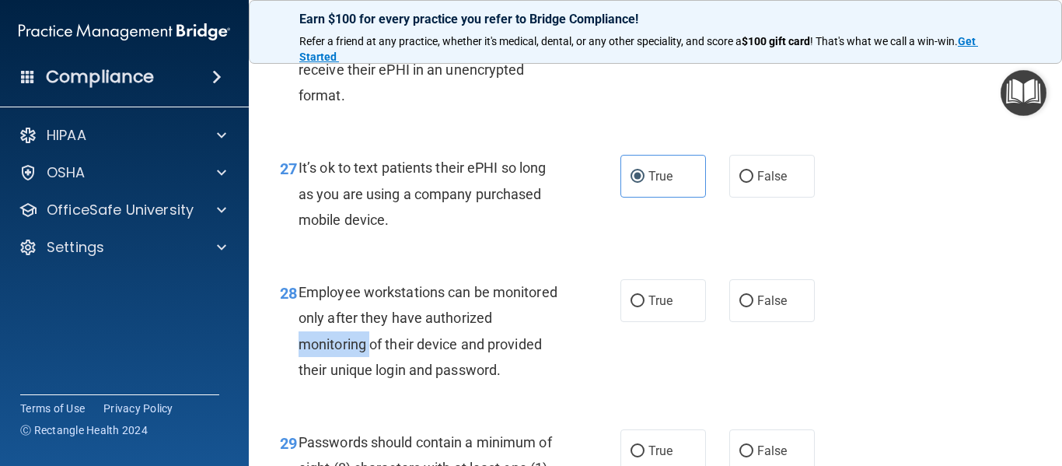
click at [378, 375] on span "Employee workstations can be monitored only after they have authorized monitori…" at bounding box center [428, 331] width 259 height 94
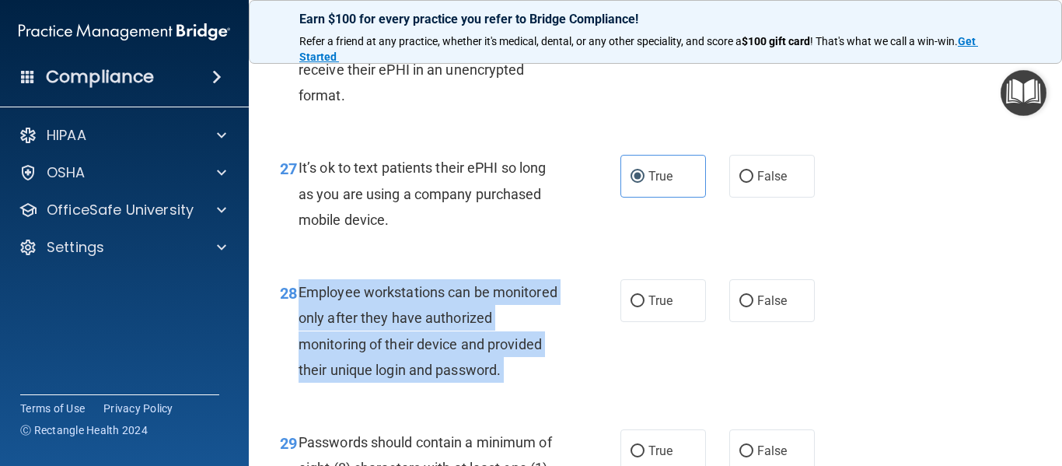
click at [378, 375] on span "Employee workstations can be monitored only after they have authorized monitori…" at bounding box center [428, 331] width 259 height 94
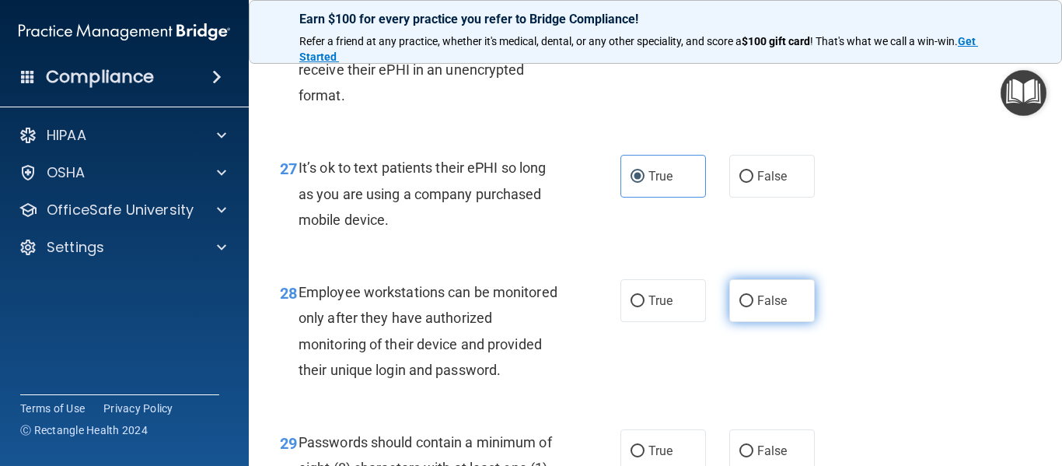
click at [763, 308] on span "False" at bounding box center [772, 300] width 30 height 15
click at [753, 307] on input "False" at bounding box center [746, 301] width 14 height 12
radio input "true"
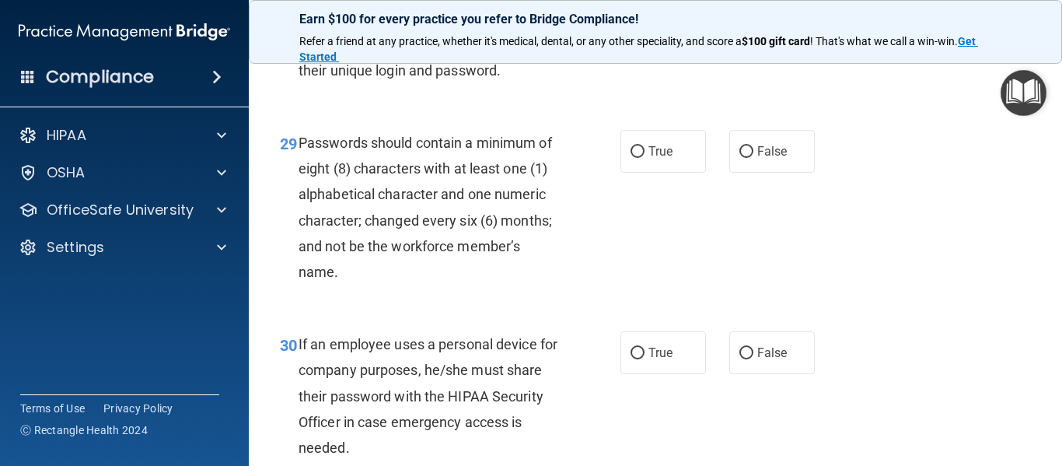
scroll to position [4583, 0]
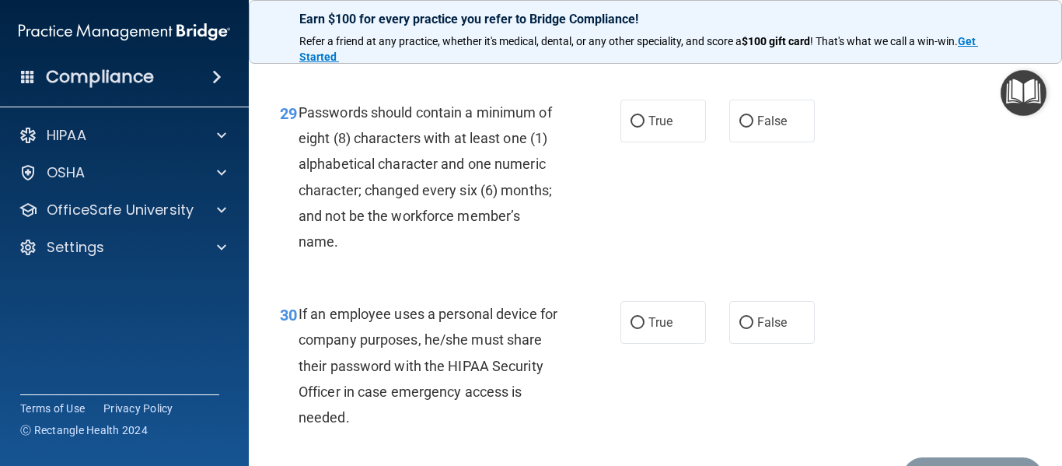
click at [426, 254] on div "Passwords should contain a minimum of eight (8) characters with at least one (1…" at bounding box center [435, 177] width 273 height 155
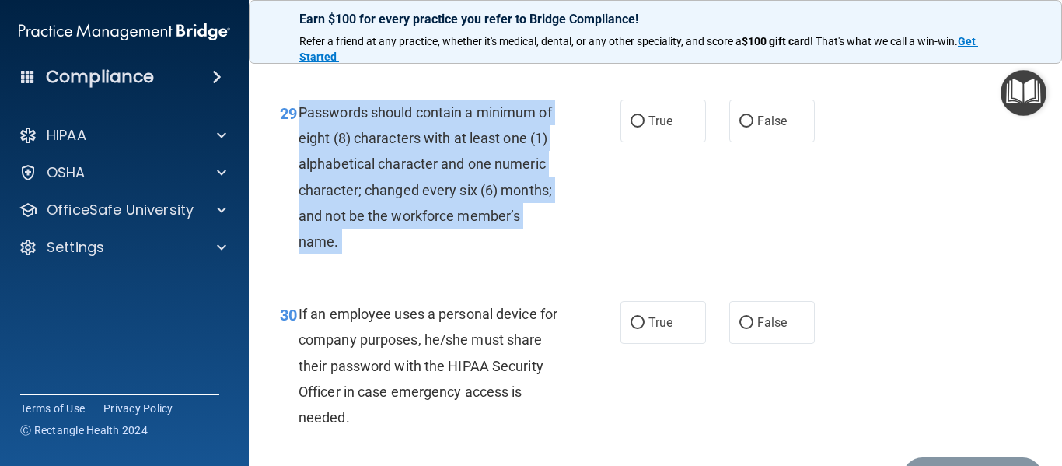
click at [426, 254] on div "Passwords should contain a minimum of eight (8) characters with at least one (1…" at bounding box center [435, 177] width 273 height 155
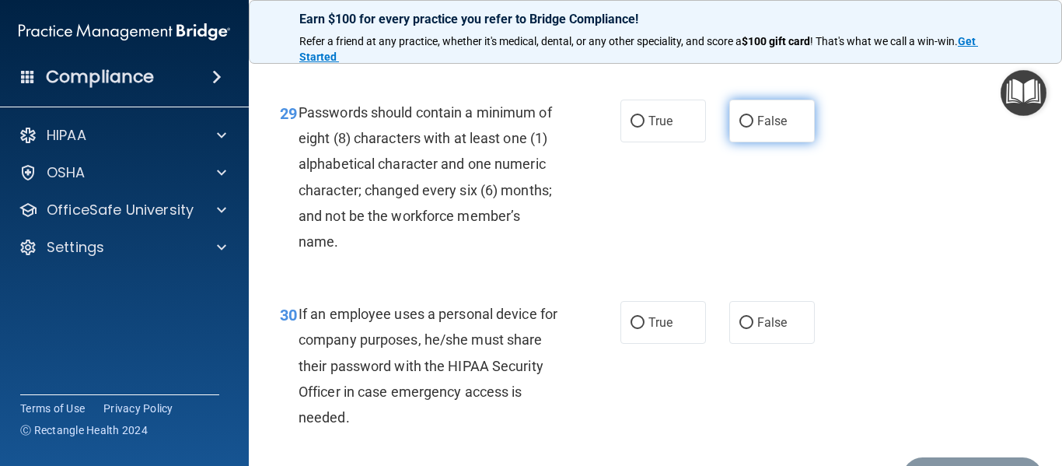
click at [791, 142] on label "False" at bounding box center [772, 121] width 86 height 43
click at [753, 127] on input "False" at bounding box center [746, 122] width 14 height 12
radio input "true"
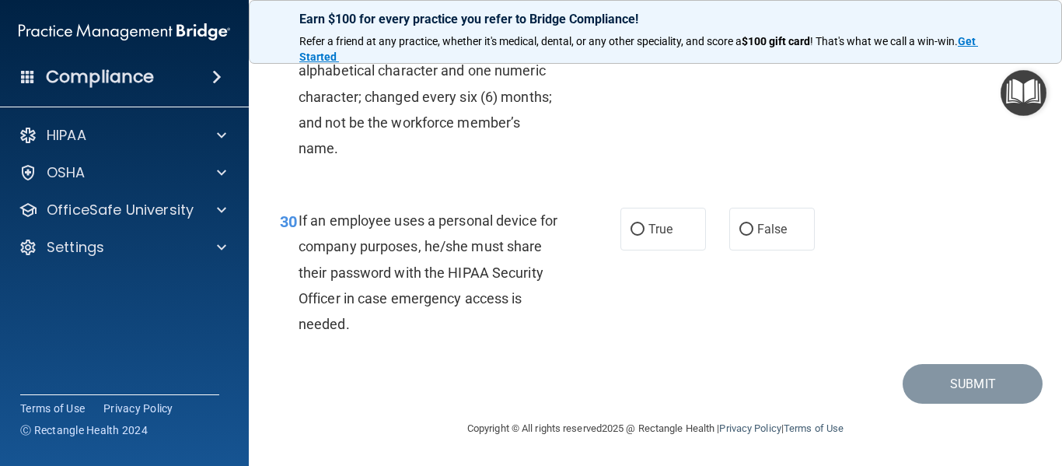
scroll to position [4728, 0]
click at [414, 292] on span "If an employee uses a personal device for company purposes, he/she must share t…" at bounding box center [428, 272] width 259 height 120
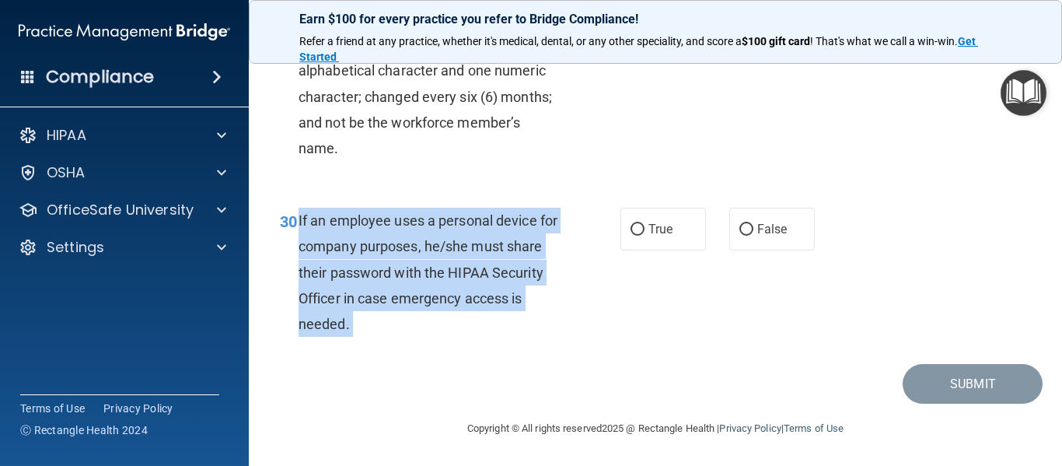
click at [414, 292] on span "If an employee uses a personal device for company purposes, he/she must share t…" at bounding box center [428, 272] width 259 height 120
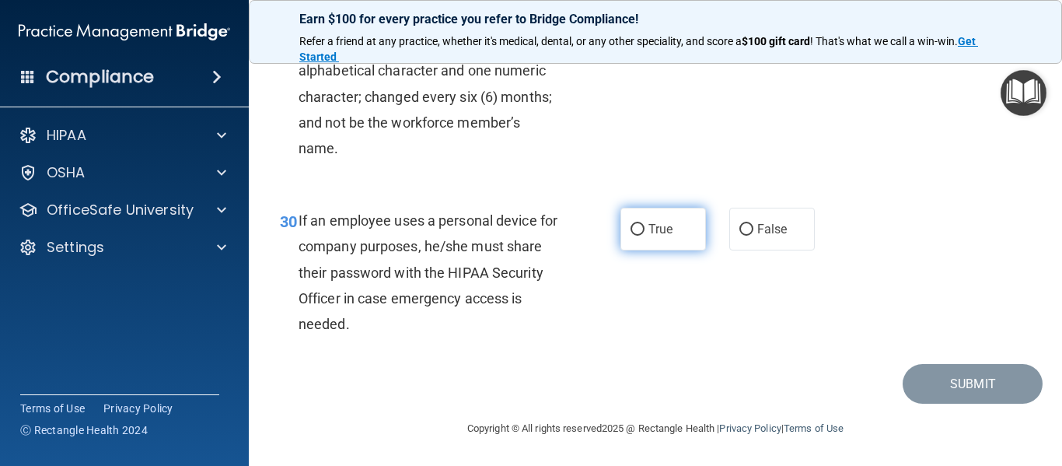
click at [634, 247] on label "True" at bounding box center [663, 229] width 86 height 43
click at [634, 236] on input "True" at bounding box center [637, 230] width 14 height 12
radio input "true"
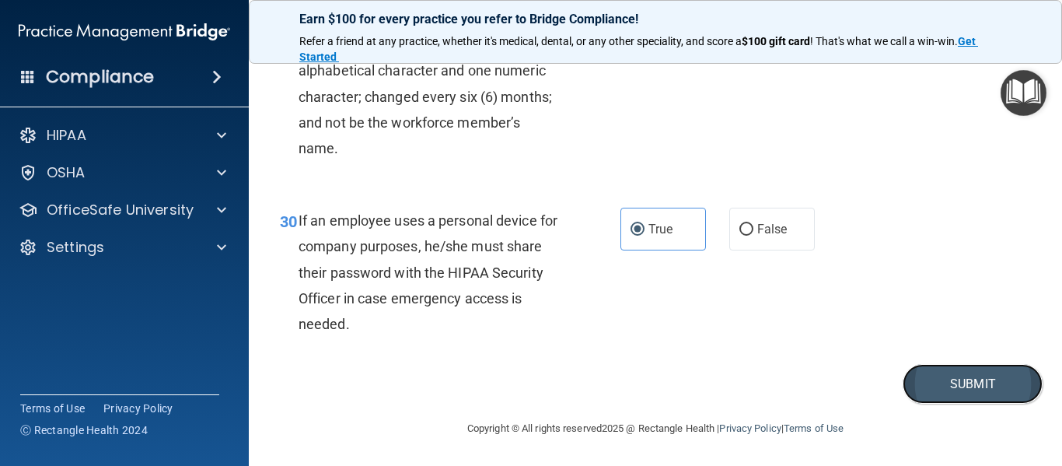
click at [910, 394] on button "Submit" at bounding box center [973, 384] width 140 height 40
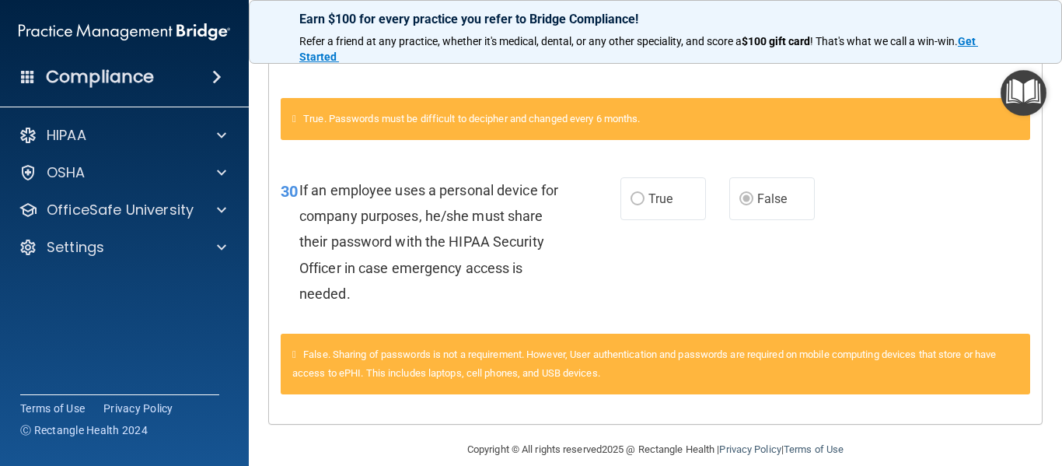
scroll to position [2158, 0]
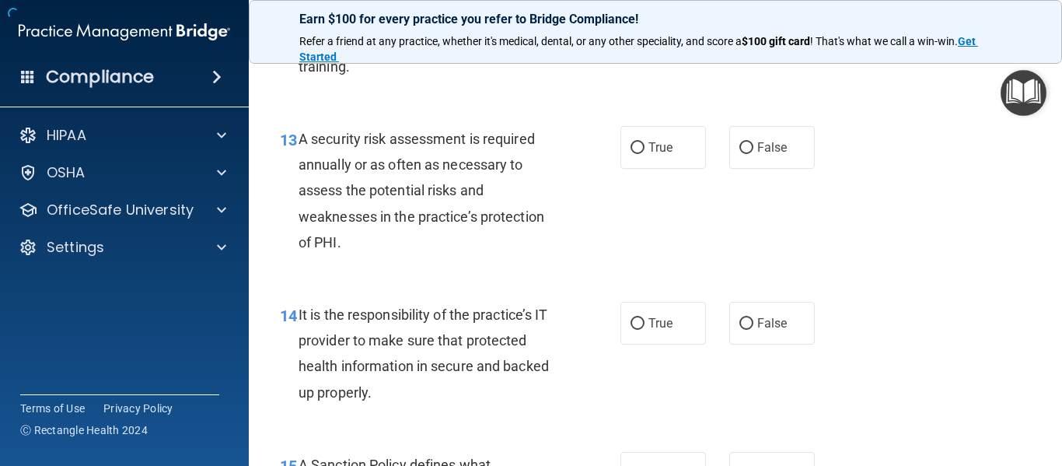
scroll to position [4728, 0]
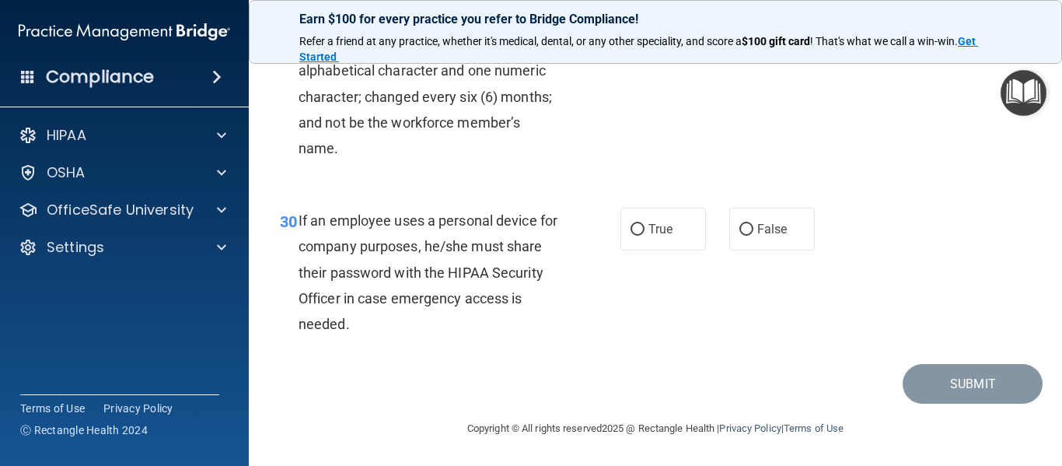
click at [592, 260] on div "30 If an employee uses a personal device for company purposes, he/she must shar…" at bounding box center [450, 276] width 387 height 137
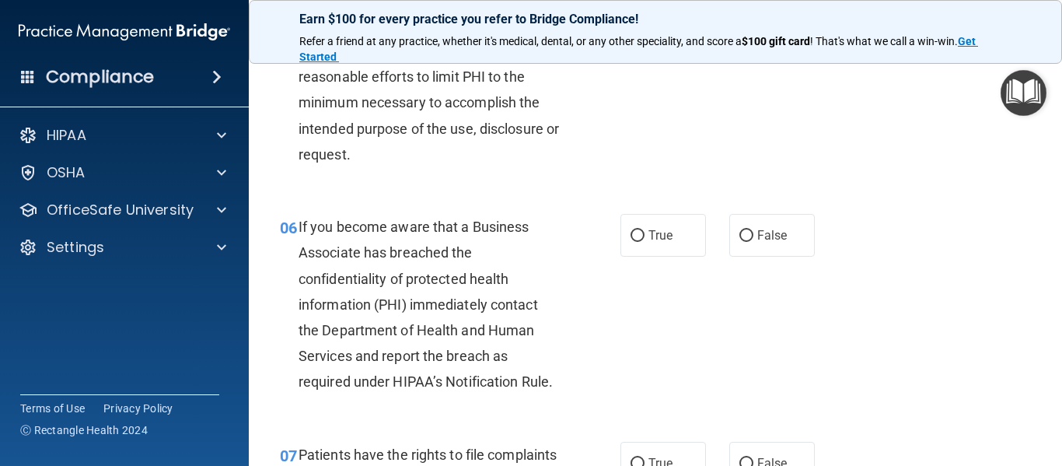
scroll to position [0, 0]
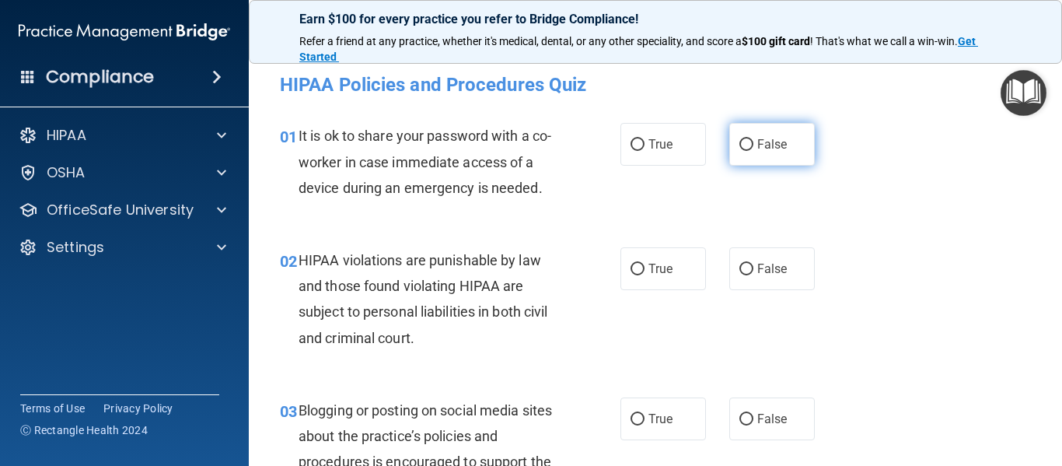
click at [730, 146] on label "False" at bounding box center [772, 144] width 86 height 43
click at [739, 146] on input "False" at bounding box center [746, 145] width 14 height 12
radio input "true"
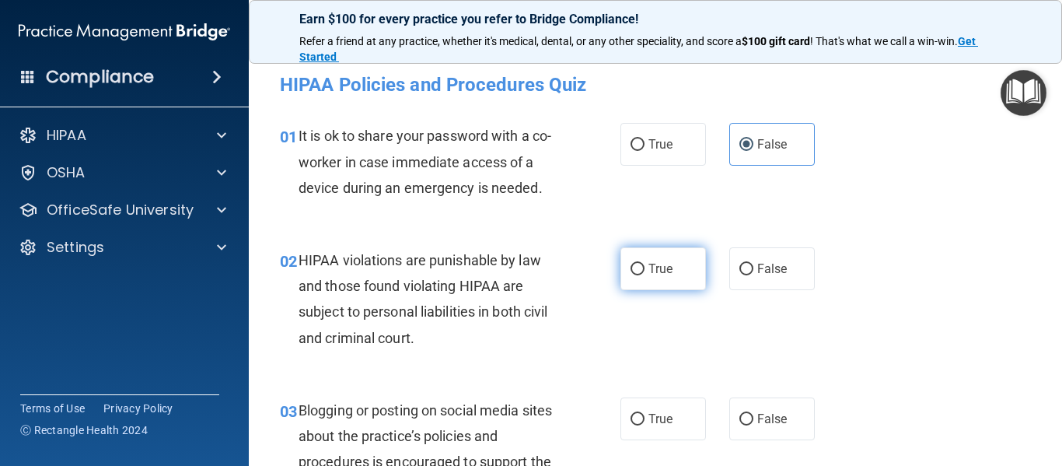
click at [683, 249] on label "True" at bounding box center [663, 268] width 86 height 43
click at [644, 264] on input "True" at bounding box center [637, 270] width 14 height 12
radio input "true"
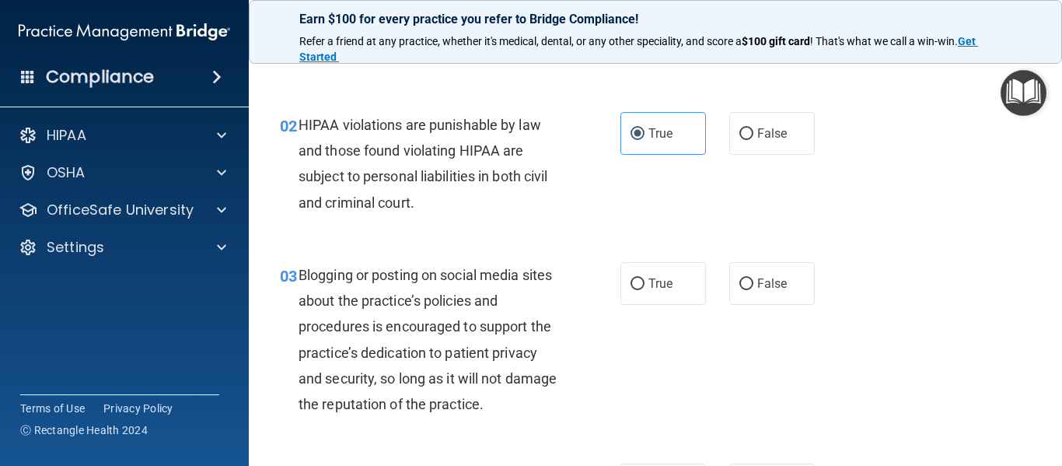
scroll to position [208, 0]
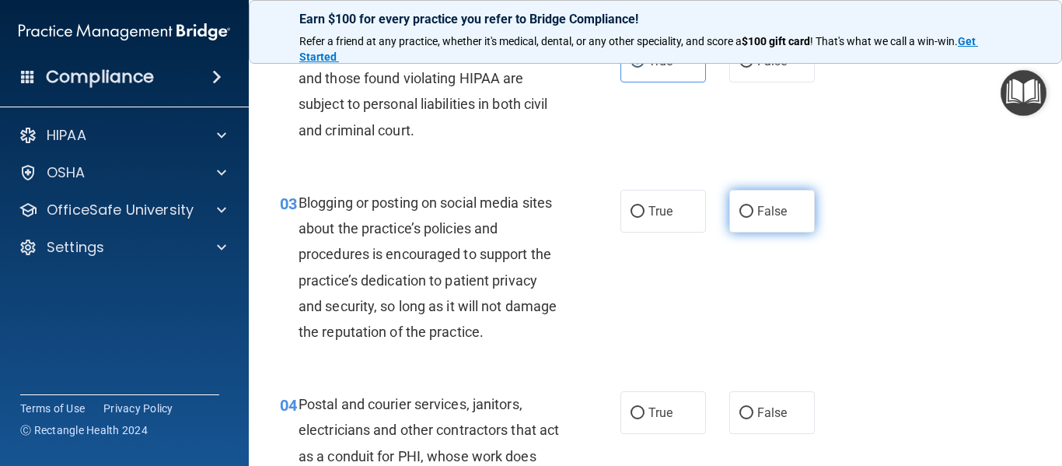
click at [733, 224] on label "False" at bounding box center [772, 211] width 86 height 43
click at [739, 218] on input "False" at bounding box center [746, 212] width 14 height 12
radio input "true"
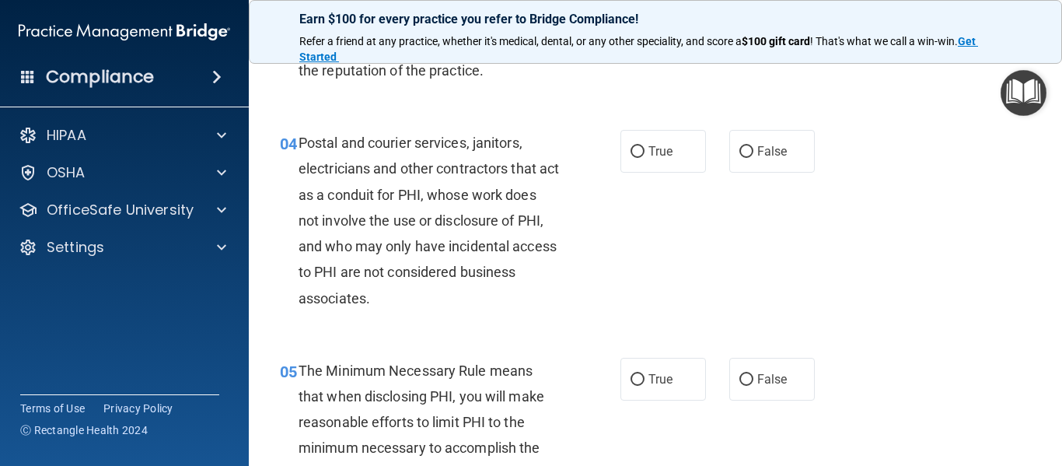
scroll to position [459, 0]
